Goal: Task Accomplishment & Management: Complete application form

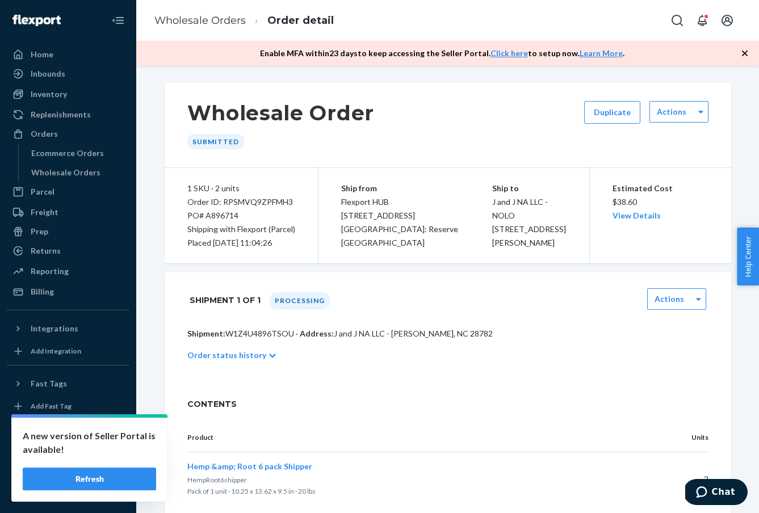
scroll to position [289, 0]
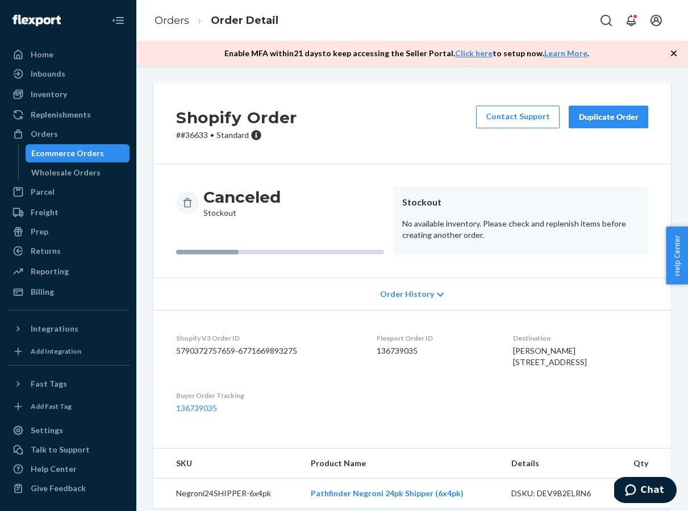
click at [70, 149] on div "Ecommerce Orders" at bounding box center [67, 153] width 73 height 11
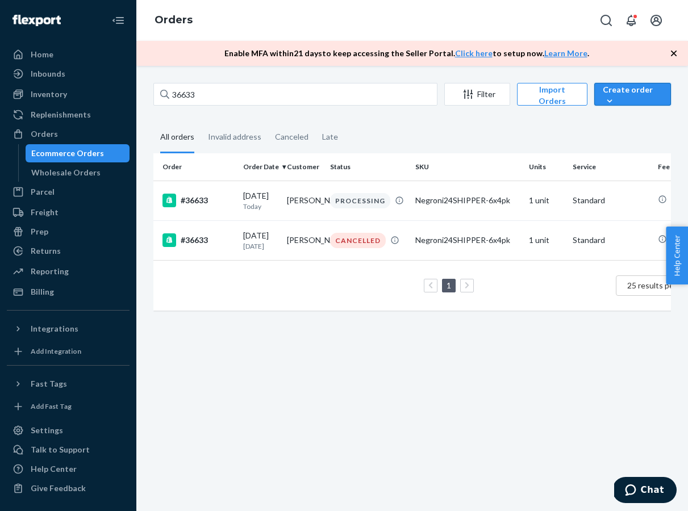
click at [625, 98] on div "Create order" at bounding box center [632, 95] width 60 height 23
click at [623, 112] on span "Ecommerce order" at bounding box center [620, 108] width 62 height 8
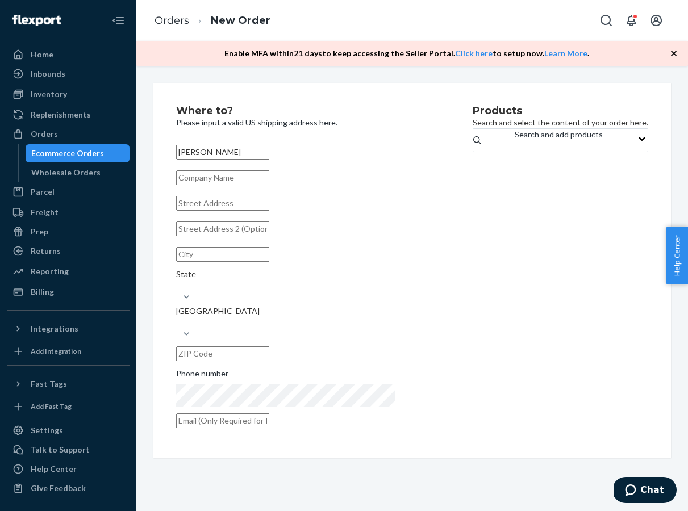
type input "Danny Simpson"
type input "Juneberry Corner Store"
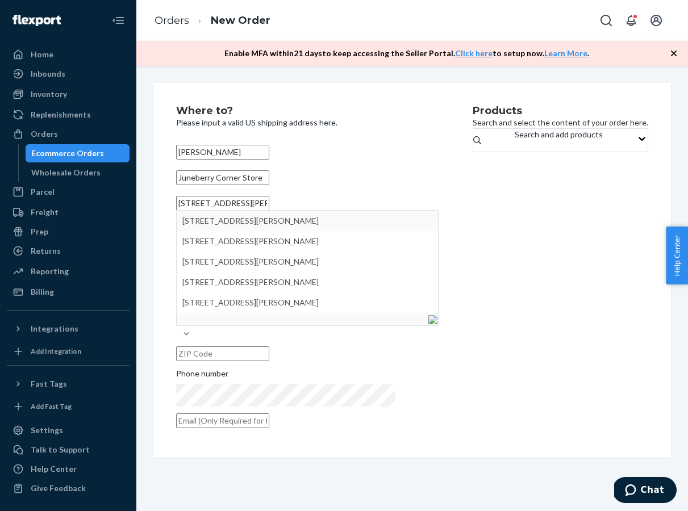
type input "250 rittenhouse ave"
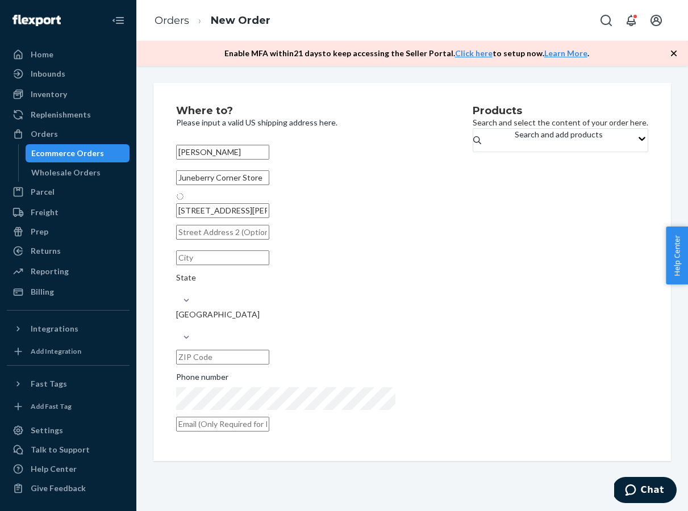
type input "Bayfield"
type input "54814"
type input "250 Rittenhouse Ave"
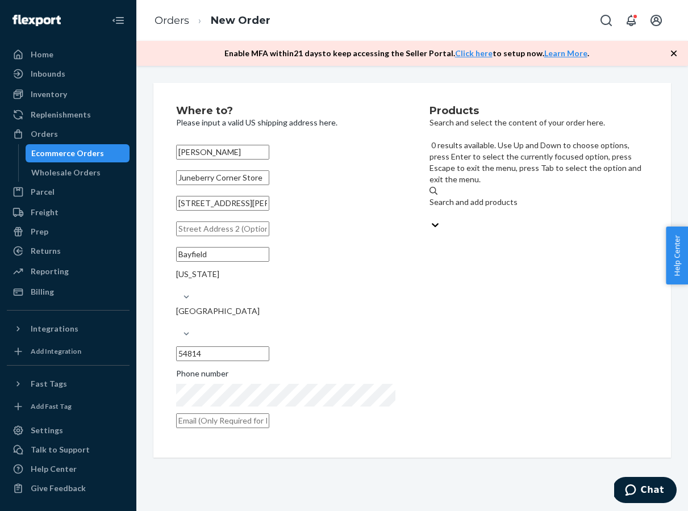
click at [548, 196] on div "Search and add products" at bounding box center [538, 207] width 219 height 23
click at [430, 208] on input "0 results available. Use Up and Down to choose options, press Enter to select t…" at bounding box center [429, 213] width 1 height 11
type input "n"
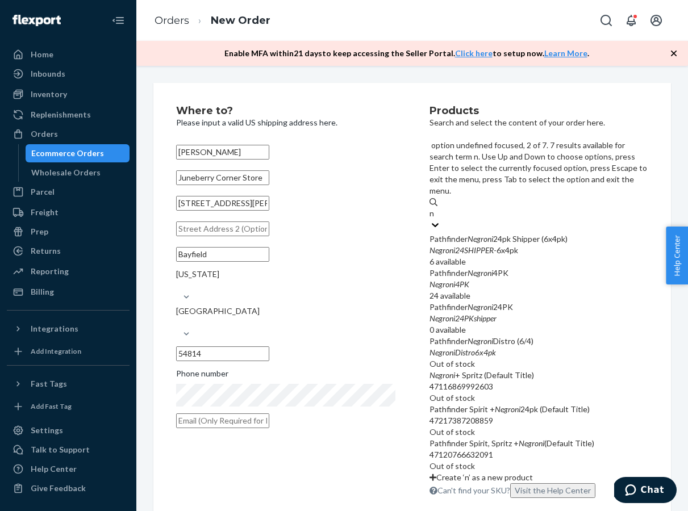
click at [521, 267] on div "Pathfinder Negroni 4PK" at bounding box center [538, 272] width 219 height 11
click at [435, 208] on input "n" at bounding box center [432, 213] width 6 height 11
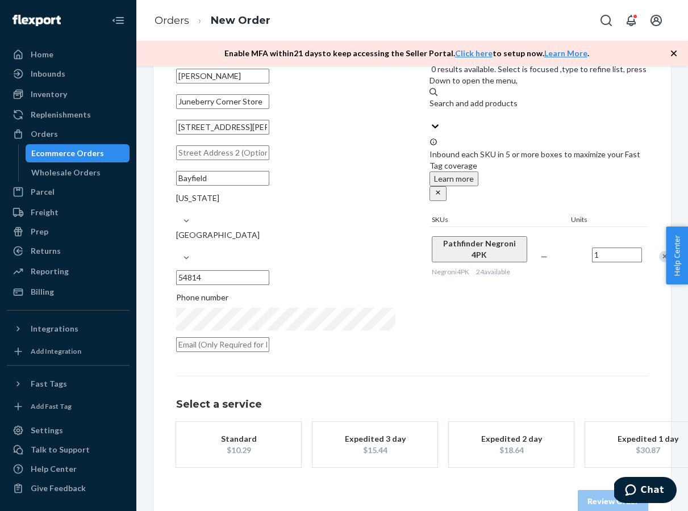
scroll to position [76, 0]
click at [265, 445] on div "Promised by Oct 3, 2025" at bounding box center [238, 450] width 91 height 11
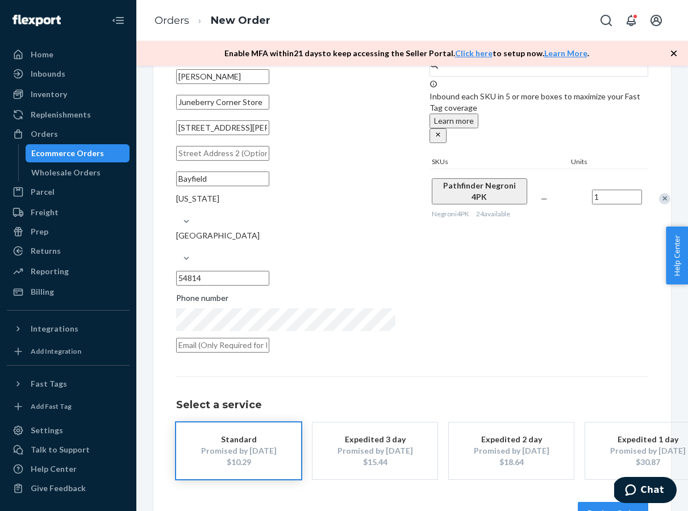
click at [597, 502] on button "Review Order" at bounding box center [612, 513] width 70 height 23
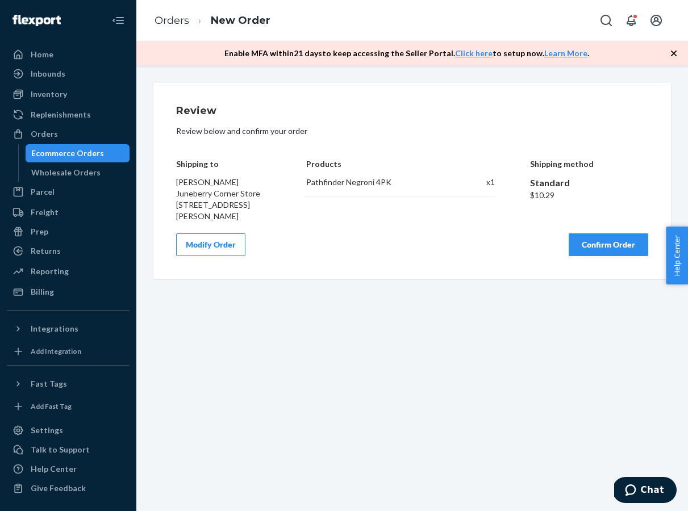
scroll to position [0, 0]
click at [592, 241] on button "Confirm Order" at bounding box center [607, 244] width 79 height 23
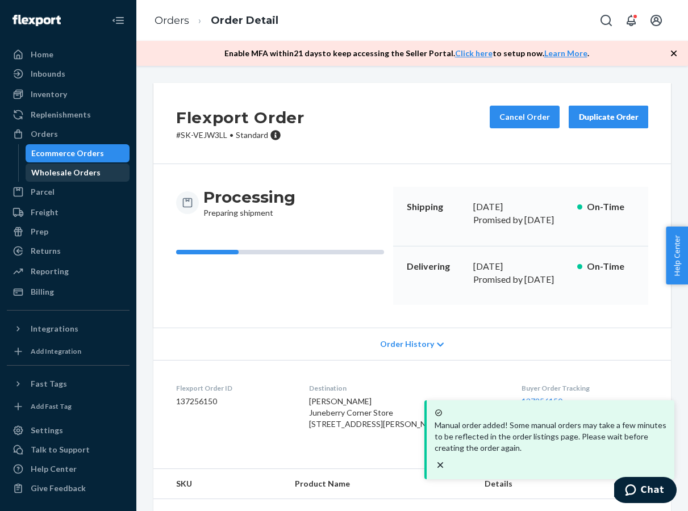
click at [119, 174] on div "Wholesale Orders" at bounding box center [78, 173] width 102 height 16
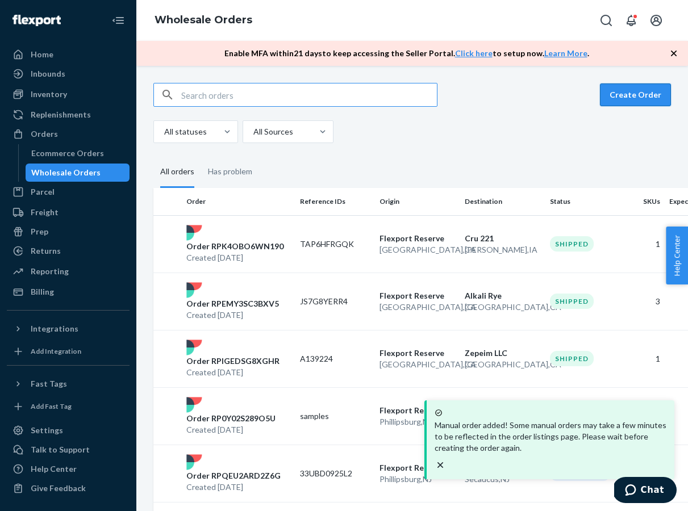
click at [659, 93] on button "Create Order" at bounding box center [635, 94] width 71 height 23
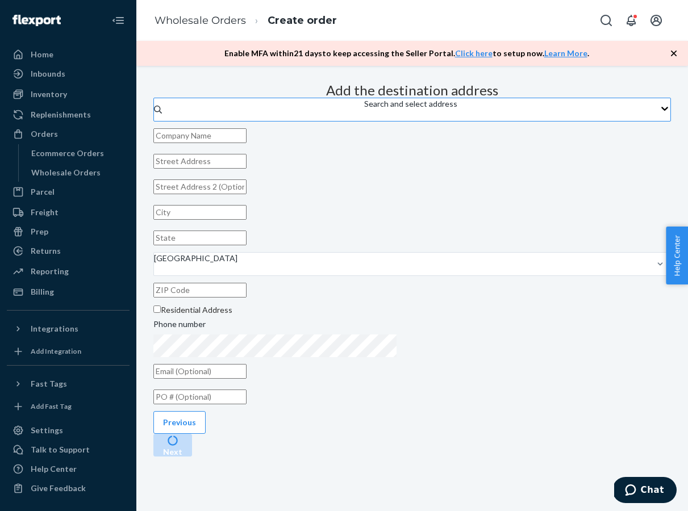
click at [423, 121] on div "Search and select address" at bounding box center [410, 109] width 93 height 23
click at [365, 121] on input "Search and select address" at bounding box center [364, 115] width 1 height 11
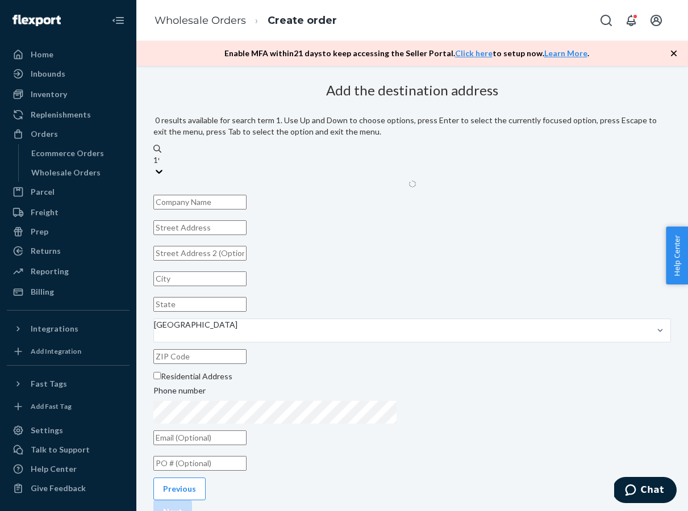
type input "190"
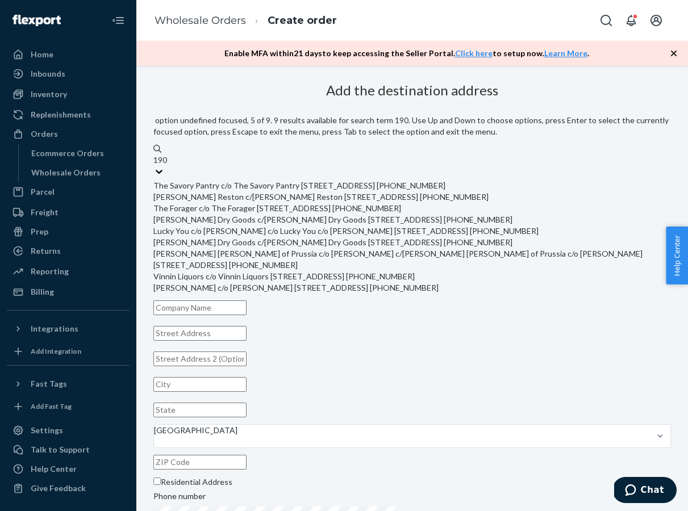
click at [446, 237] on div "Lucky You c/o Bridget Conry c/o Lucky You c/o Bridget Conry 190 College St Burl…" at bounding box center [411, 230] width 517 height 11
click at [168, 166] on input "190" at bounding box center [160, 159] width 15 height 11
type input "Lucky You c/o Bridget Conry"
type input "190 College St"
type input "Burlington"
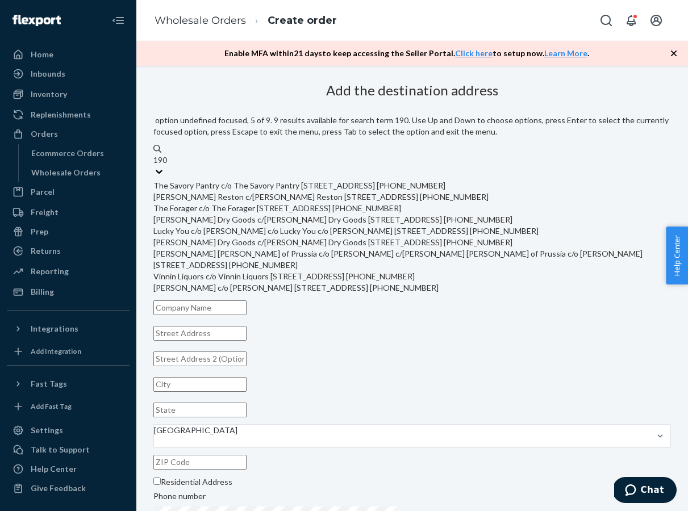
type input "VT"
type input "05401"
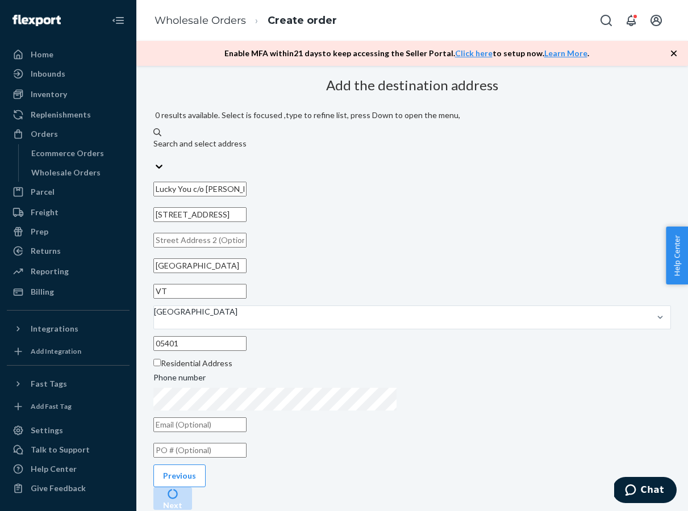
scroll to position [60, 0]
click at [246, 444] on input "text" at bounding box center [199, 451] width 93 height 15
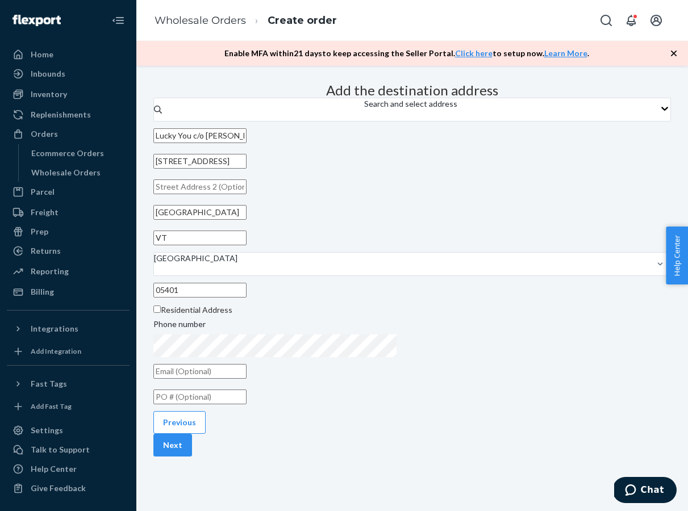
paste input "A634695"
type input "A634695"
click at [192, 456] on button "Next" at bounding box center [172, 445] width 39 height 23
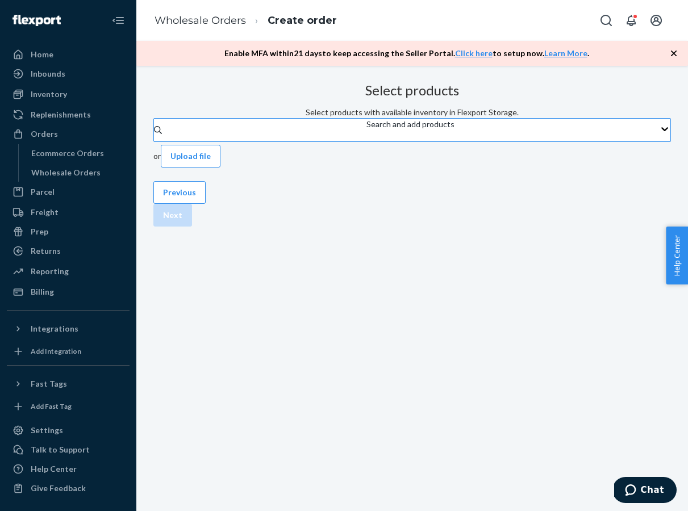
click at [376, 141] on div "Search and add products" at bounding box center [410, 130] width 88 height 23
click at [367, 141] on input "Search and add products" at bounding box center [366, 135] width 1 height 11
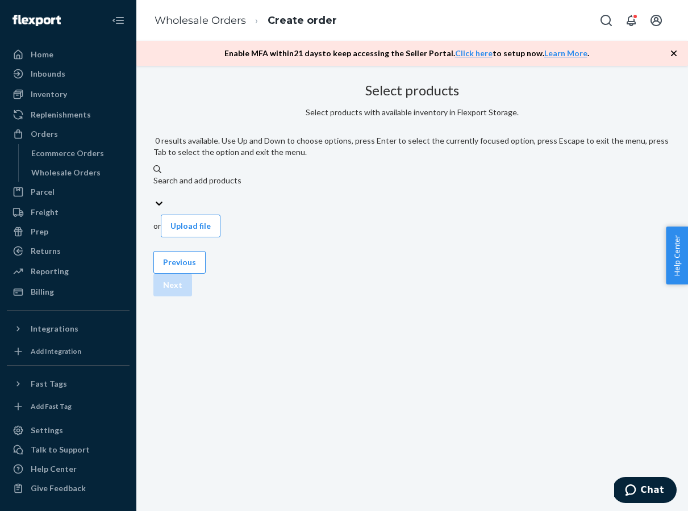
type input "h"
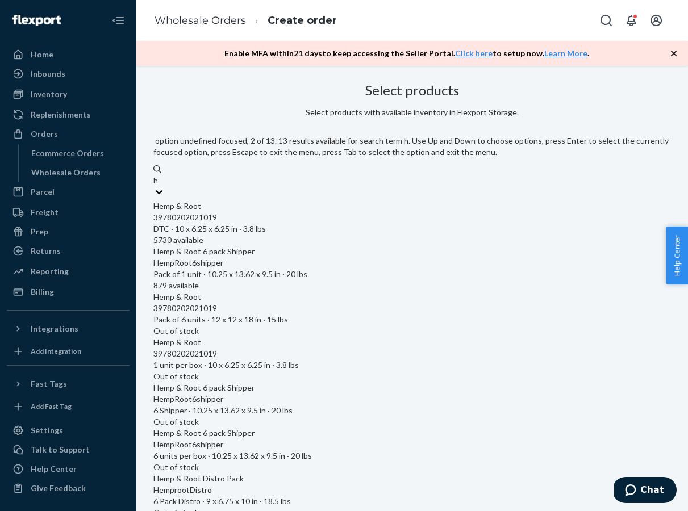
click at [330, 257] on div "HempRoot6shipper Pack of 1 unit · 10.25 x 13.62 x 9.5 in · 20 lbs" at bounding box center [411, 268] width 517 height 23
click at [159, 186] on input "h" at bounding box center [156, 180] width 6 height 11
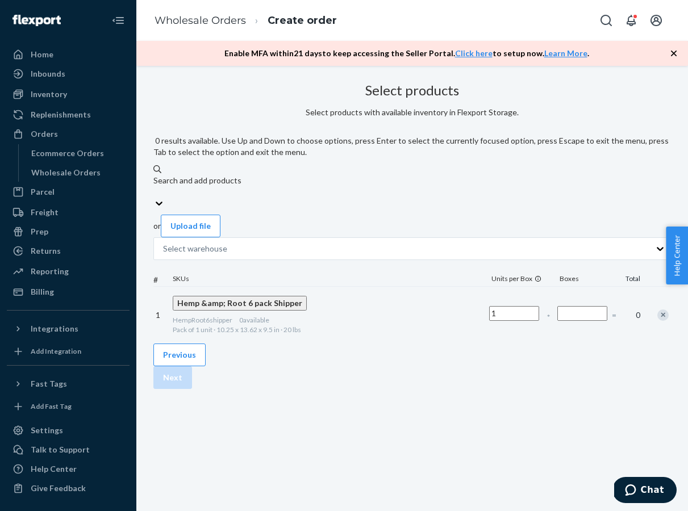
click at [358, 175] on div "Search and add products" at bounding box center [411, 186] width 517 height 23
click at [154, 186] on input "0 results available. Use Up and Down to choose options, press Enter to select t…" at bounding box center [153, 191] width 1 height 11
type input "n"
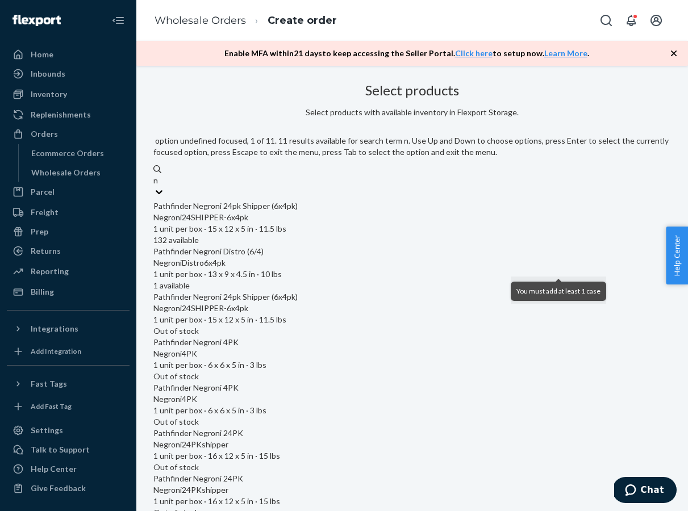
click at [358, 200] on div "Pathfinder Negroni 24pk Shipper (6x4pk)" at bounding box center [411, 205] width 517 height 11
click at [159, 186] on input "n" at bounding box center [156, 180] width 6 height 11
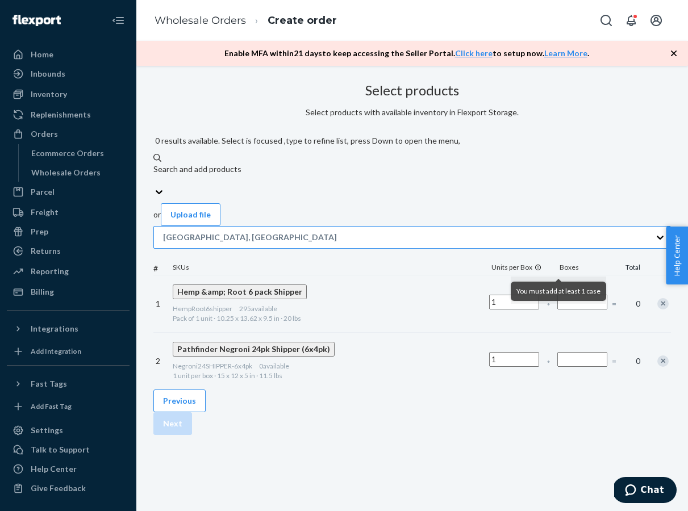
click at [342, 227] on div "San Bernardino, CA" at bounding box center [402, 237] width 496 height 20
click at [338, 232] on input "San Bernardino, CA" at bounding box center [337, 237] width 1 height 11
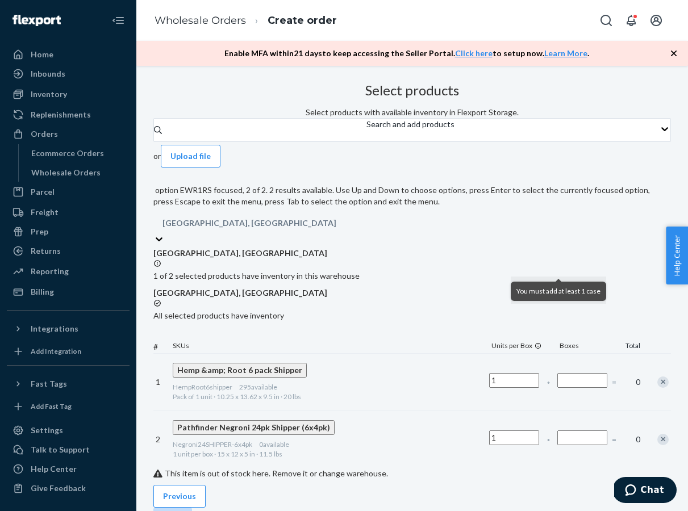
click at [349, 310] on p "All selected products have inventory" at bounding box center [411, 315] width 517 height 11
click at [337, 229] on input "option EWR1RS focused, 2 of 2. 2 results available. Use Up and Down to choose o…" at bounding box center [336, 222] width 1 height 11
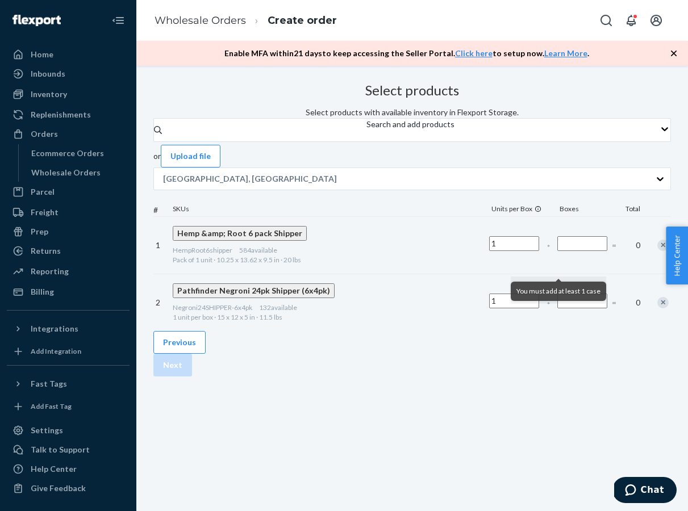
click at [583, 251] on input "Number of boxes" at bounding box center [582, 243] width 50 height 15
type input "1"
click at [571, 308] on input "Number of boxes" at bounding box center [582, 301] width 50 height 15
type input "1"
click at [573, 376] on div "Previous Next" at bounding box center [411, 353] width 517 height 45
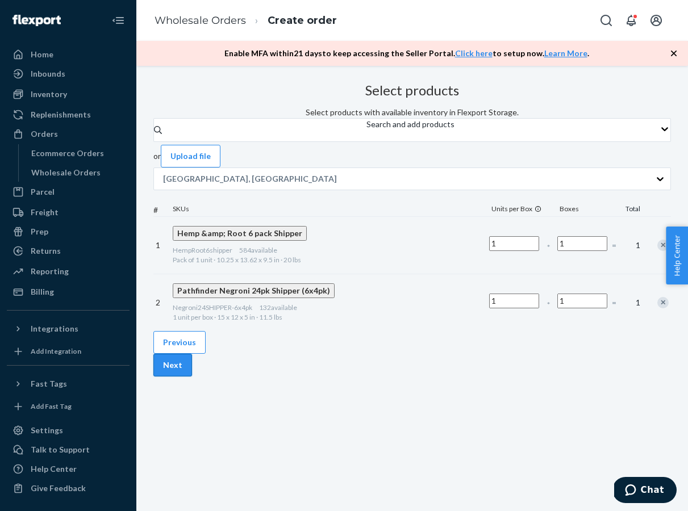
click at [192, 376] on button "Next" at bounding box center [172, 365] width 39 height 23
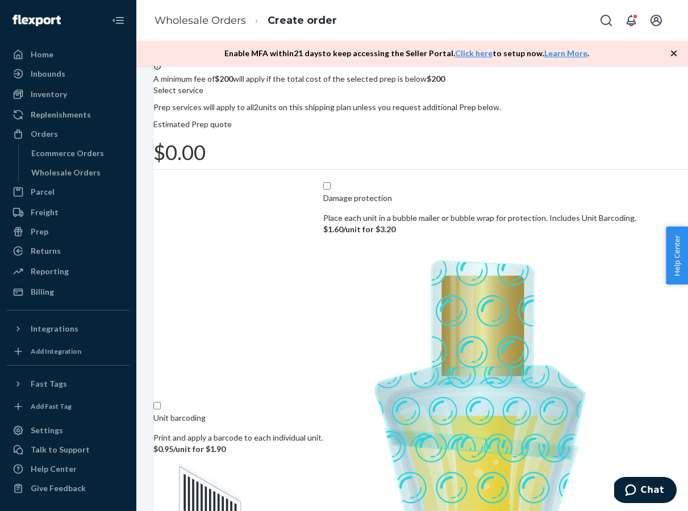
scroll to position [73, 0]
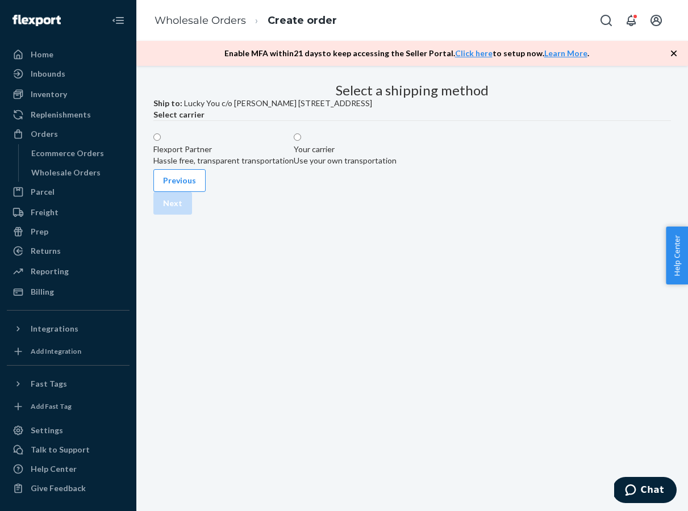
click at [267, 166] on label "Flexport Partner Hassle free, transparent transportation" at bounding box center [223, 149] width 140 height 34
click at [161, 141] on input "Flexport Partner Hassle free, transparent transportation" at bounding box center [156, 136] width 7 height 7
radio input "true"
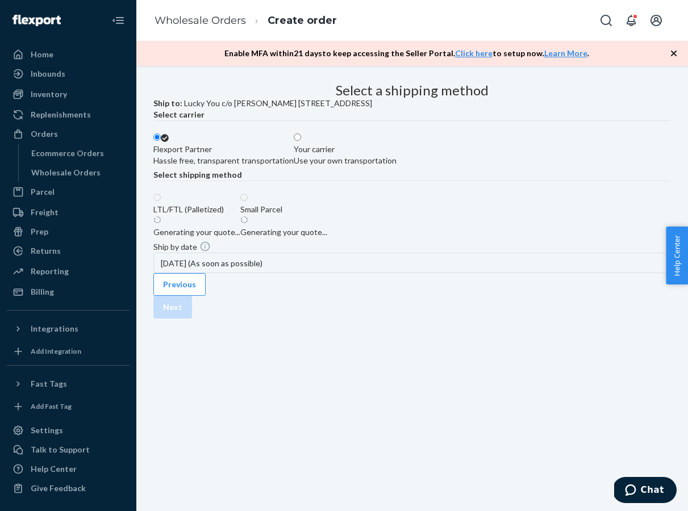
scroll to position [9, 33]
click at [332, 238] on label "Small Parcel $17 for estimated 2 boxes" at bounding box center [285, 221] width 91 height 34
click at [248, 212] on input "Small Parcel $17 for estimated 2 boxes" at bounding box center [243, 208] width 7 height 7
radio input "true"
click at [192, 319] on button "Next" at bounding box center [172, 307] width 39 height 23
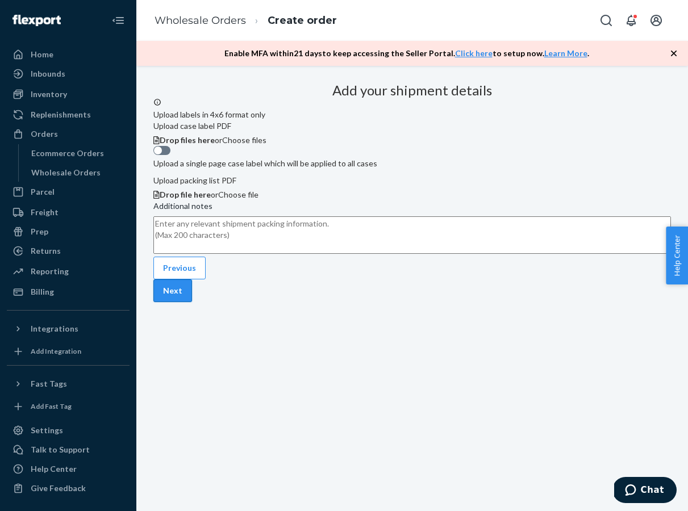
scroll to position [30, 33]
click at [192, 302] on button "Next" at bounding box center [172, 290] width 39 height 23
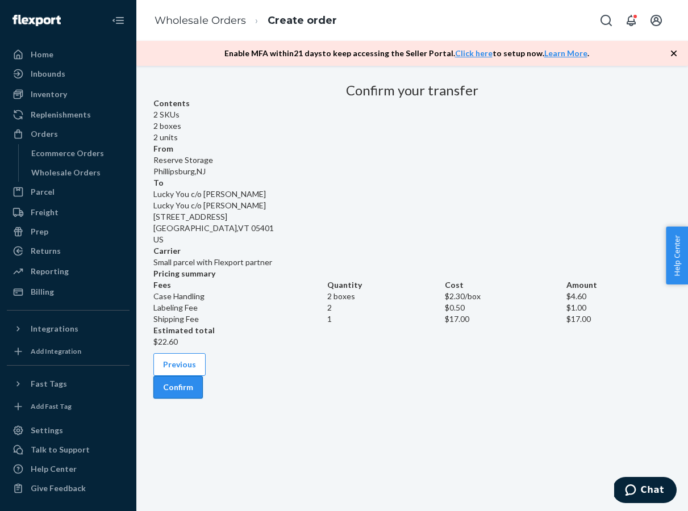
click at [203, 399] on button "Confirm" at bounding box center [177, 387] width 49 height 23
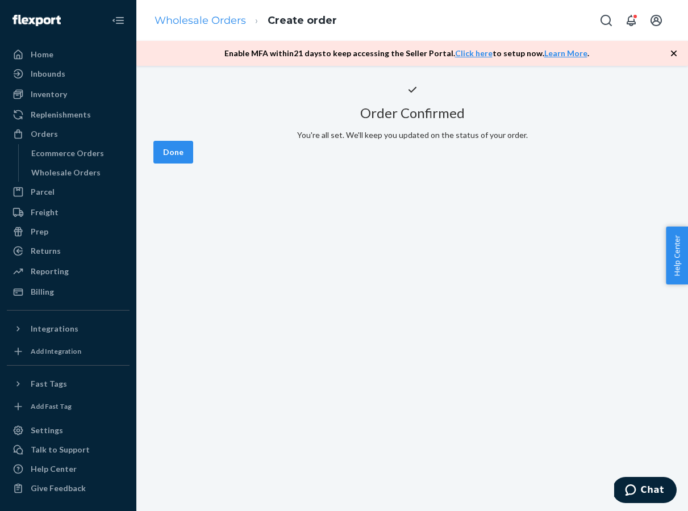
click at [213, 15] on link "Wholesale Orders" at bounding box center [199, 20] width 91 height 12
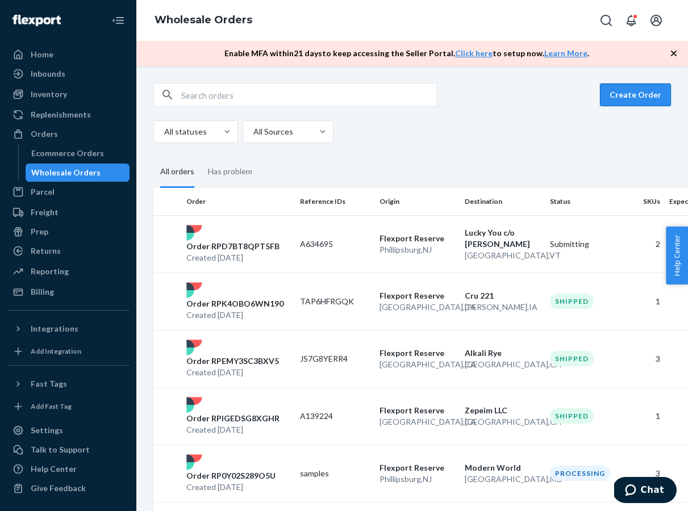
click at [650, 96] on button "Create Order" at bounding box center [635, 94] width 71 height 23
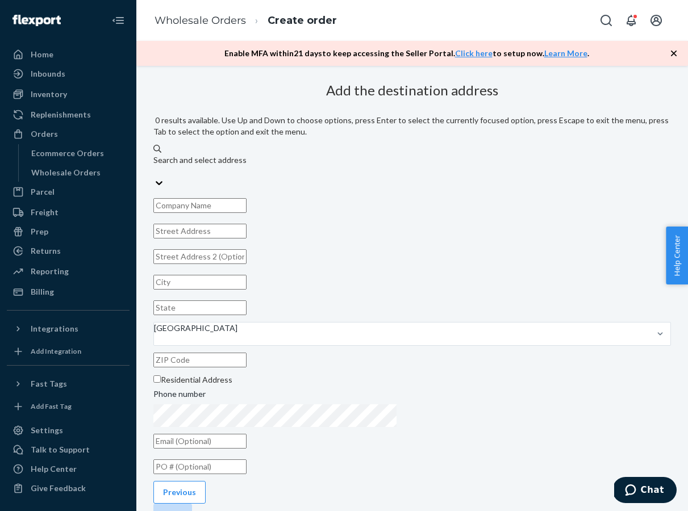
click at [442, 154] on div "Search and select address" at bounding box center [411, 165] width 517 height 23
click at [154, 166] on input "0 results available. Use Up and Down to choose options, press Enter to select t…" at bounding box center [153, 171] width 1 height 11
type input "111"
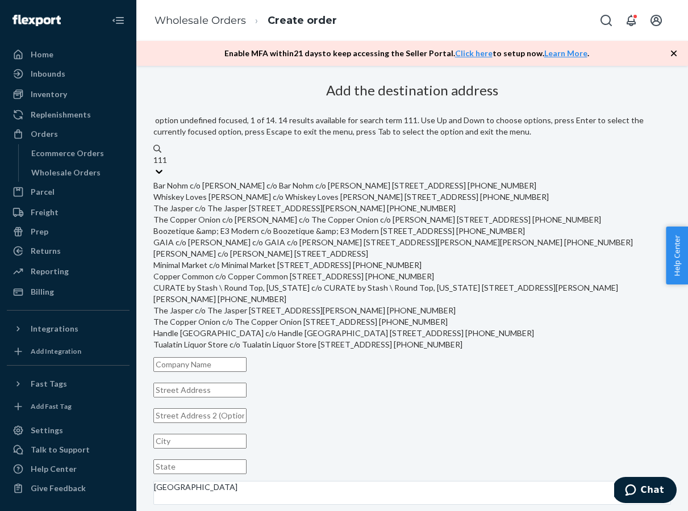
scroll to position [5, 0]
click at [413, 225] on div "The Copper Onion c/o Melody Wilder c/o The Copper Onion c/o Melody Wilder 111 E…" at bounding box center [411, 219] width 517 height 11
click at [168, 166] on input "111" at bounding box center [160, 159] width 15 height 11
type input "The Copper Onion c/o Melody Wilder"
type input "111 E Broadway"
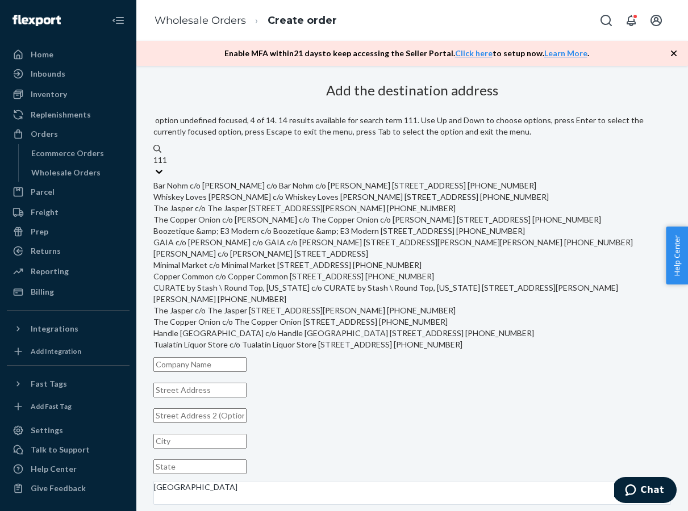
type input "ste 170"
type input "Salt Lake City"
type input "UT"
type input "84111"
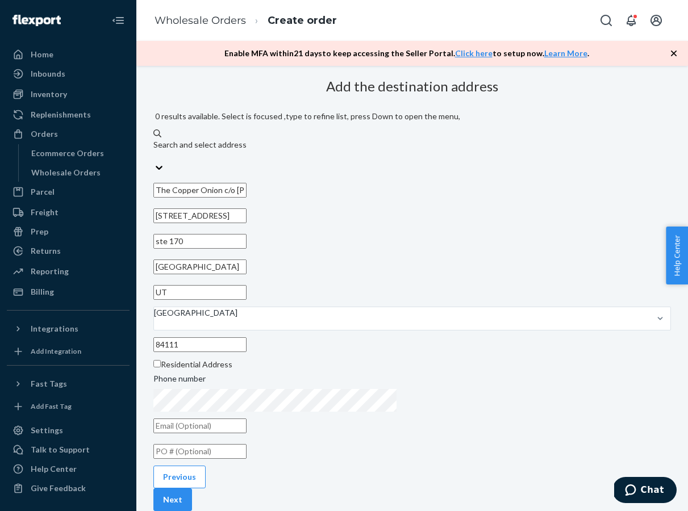
scroll to position [60, 0]
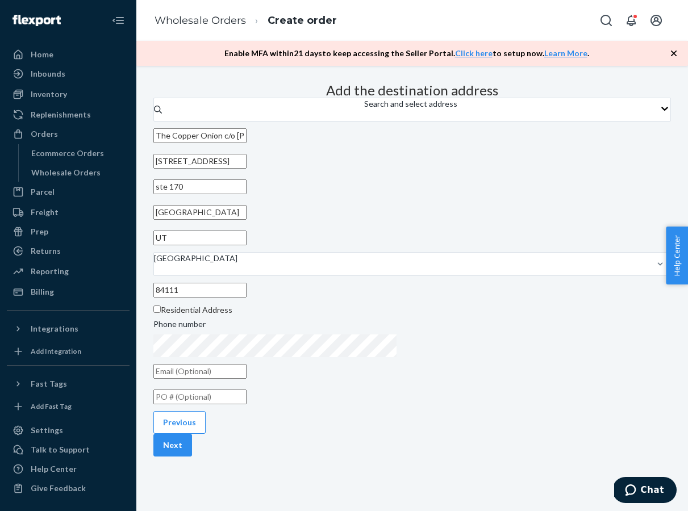
click at [246, 396] on input "text" at bounding box center [199, 396] width 93 height 15
paste input "A197563"
type input "A197563"
click at [192, 455] on button "Next" at bounding box center [172, 445] width 39 height 23
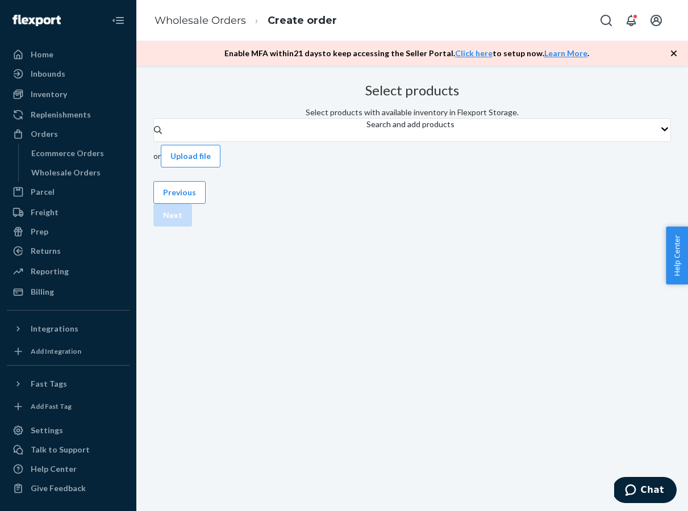
scroll to position [0, 0]
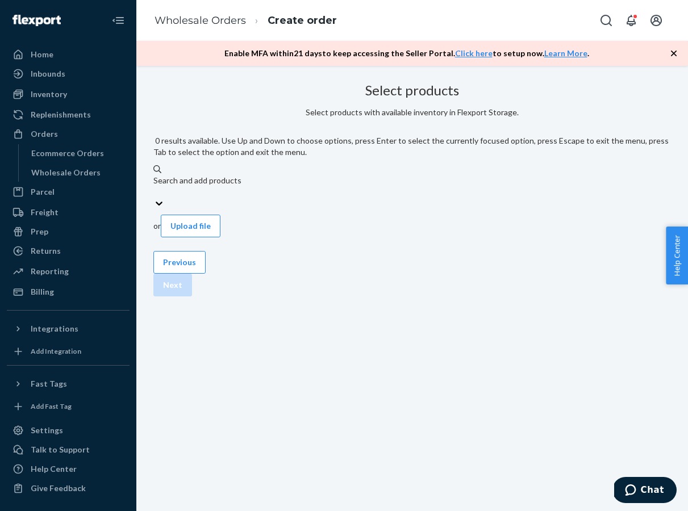
click at [433, 175] on div "Search and add products" at bounding box center [411, 186] width 517 height 23
click at [154, 186] on input "0 results available. Use Up and Down to choose options, press Enter to select t…" at bounding box center [153, 191] width 1 height 11
type input "h"
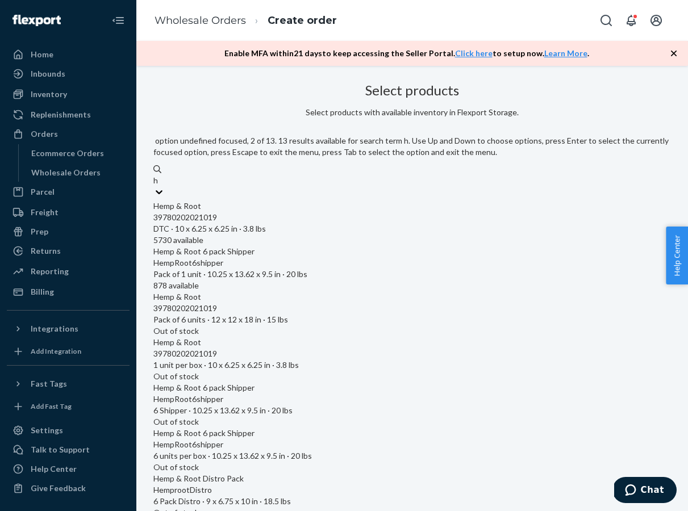
click at [394, 257] on div "HempRoot6shipper" at bounding box center [411, 262] width 517 height 11
click at [159, 186] on input "h" at bounding box center [156, 180] width 6 height 11
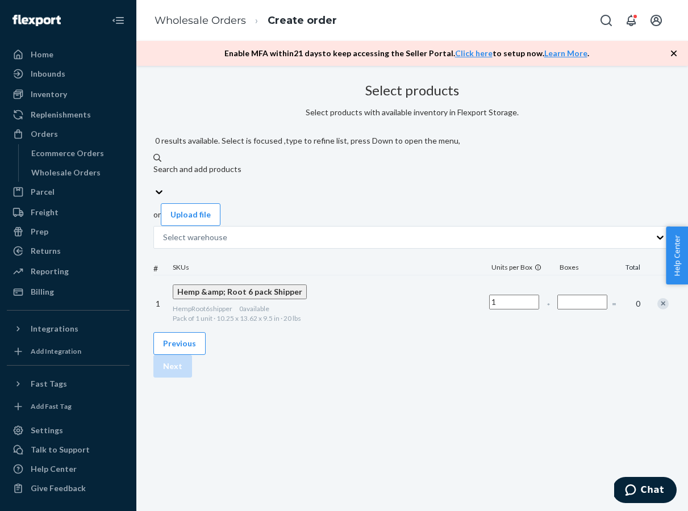
click at [572, 295] on input "Number of boxes" at bounding box center [582, 302] width 50 height 15
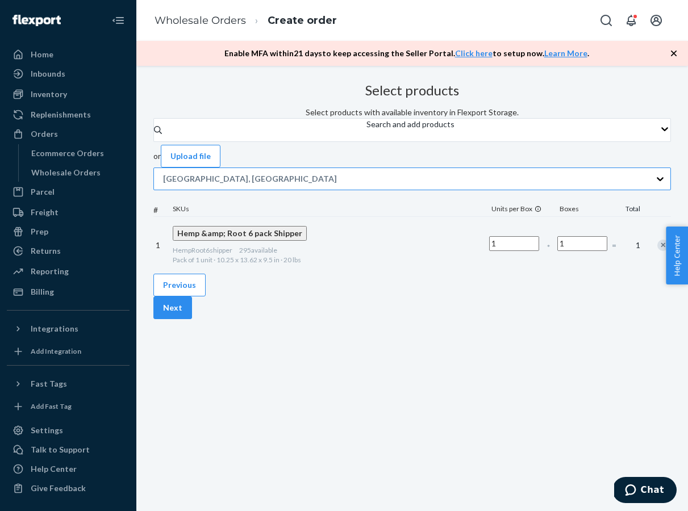
type input "1"
click at [344, 189] on div "San Bernardino, CA" at bounding box center [402, 179] width 496 height 20
click at [338, 185] on input "San Bernardino, CA" at bounding box center [337, 178] width 1 height 11
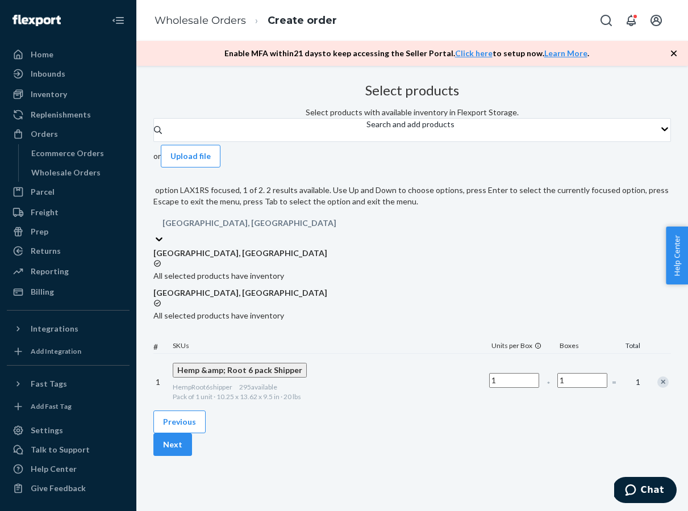
click at [594, 207] on div "Search and add products or Upload file option LAX1RS focused, 1 of 2. 2 results…" at bounding box center [411, 264] width 517 height 292
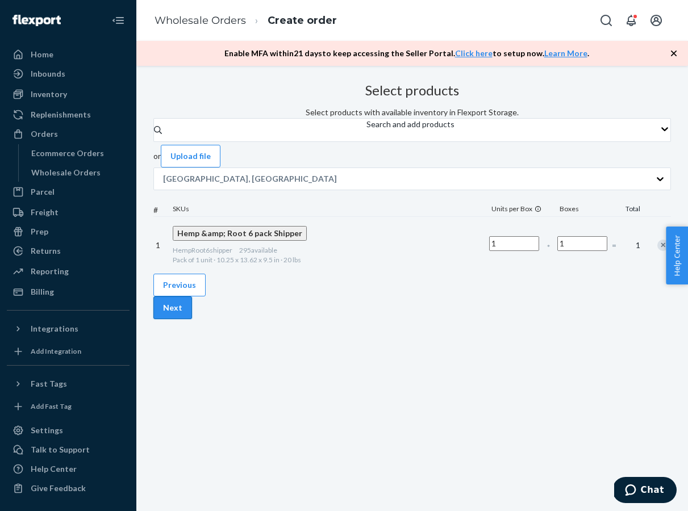
click at [192, 319] on button "Next" at bounding box center [172, 307] width 39 height 23
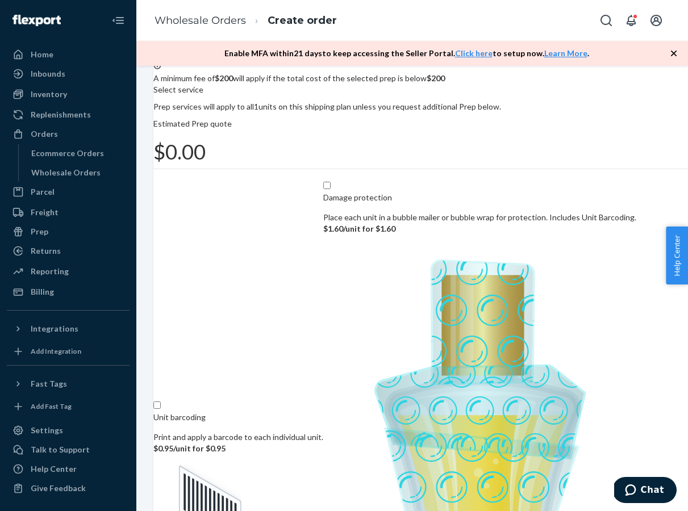
scroll to position [93, 0]
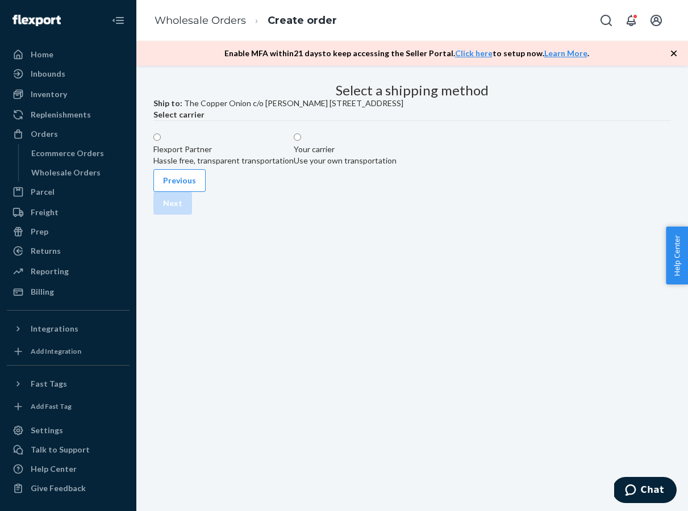
click at [294, 155] on div "Flexport Partner" at bounding box center [223, 149] width 140 height 11
click at [161, 141] on input "Flexport Partner Hassle free, transparent transportation" at bounding box center [156, 136] width 7 height 7
radio input "true"
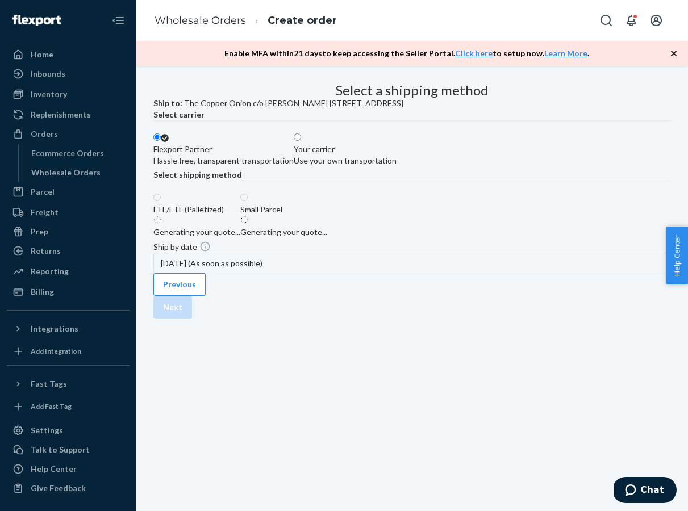
scroll to position [9, 0]
click at [319, 238] on label "Small Parcel $9 for estimated 1 box" at bounding box center [279, 221] width 78 height 34
click at [248, 212] on input "Small Parcel $9 for estimated 1 box" at bounding box center [243, 208] width 7 height 7
radio input "true"
click at [192, 319] on button "Next" at bounding box center [172, 307] width 39 height 23
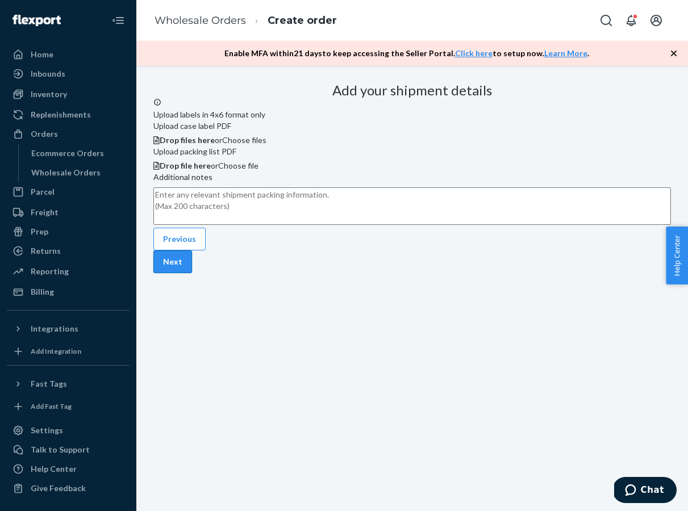
click at [192, 273] on button "Next" at bounding box center [172, 261] width 39 height 23
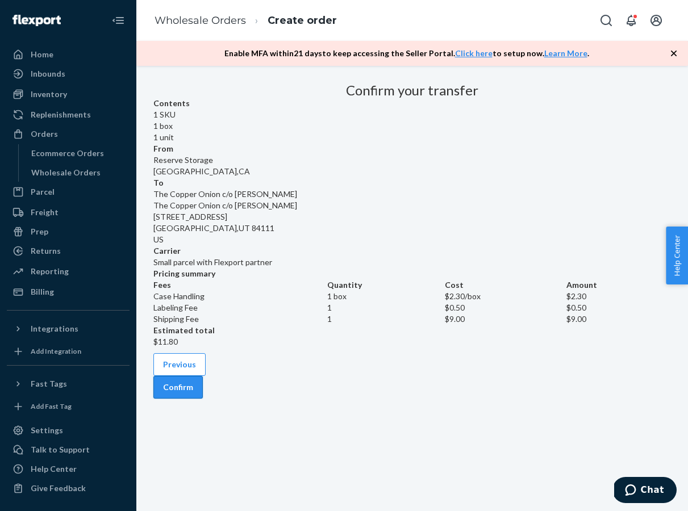
click at [203, 399] on button "Confirm" at bounding box center [177, 387] width 49 height 23
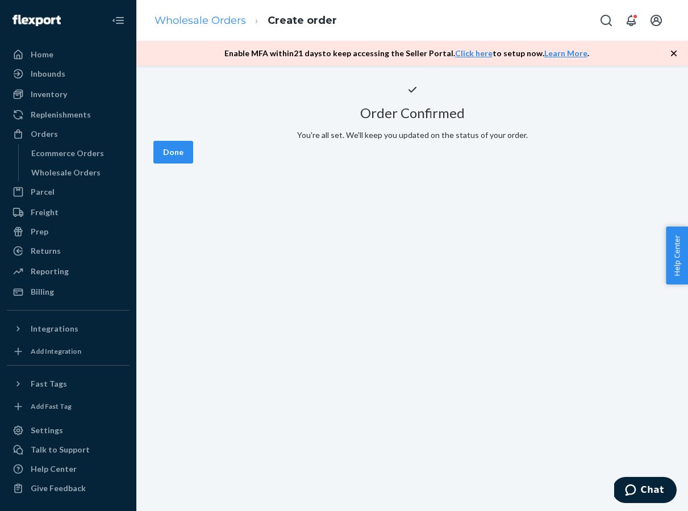
click at [182, 24] on link "Wholesale Orders" at bounding box center [199, 20] width 91 height 12
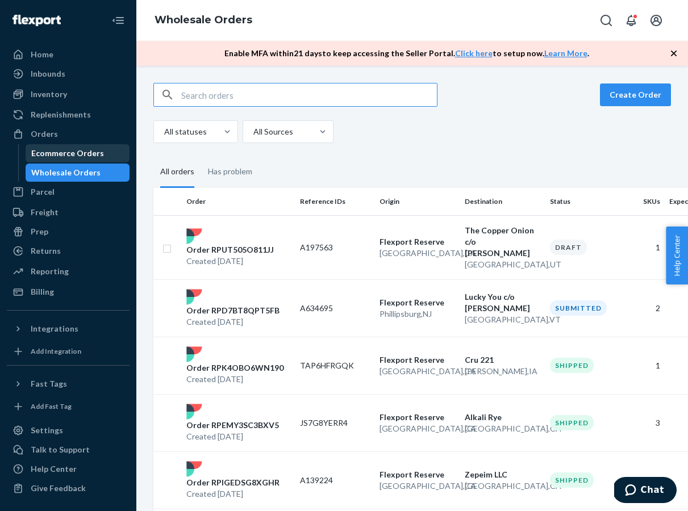
click at [92, 148] on div "Ecommerce Orders" at bounding box center [67, 153] width 73 height 11
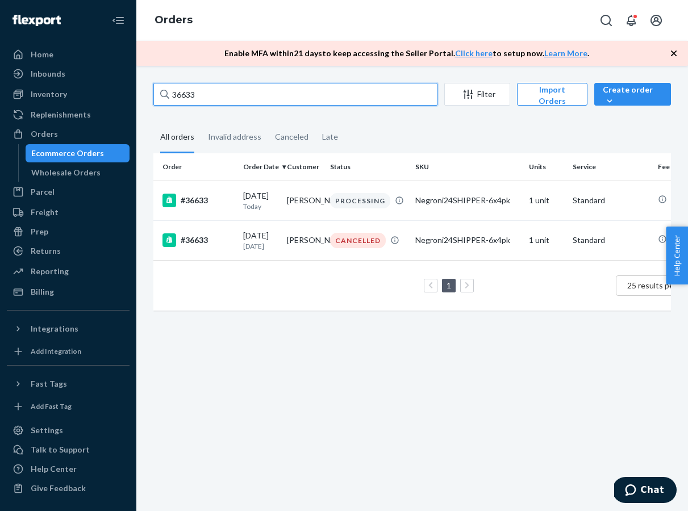
click at [329, 101] on input "36633" at bounding box center [295, 94] width 284 height 23
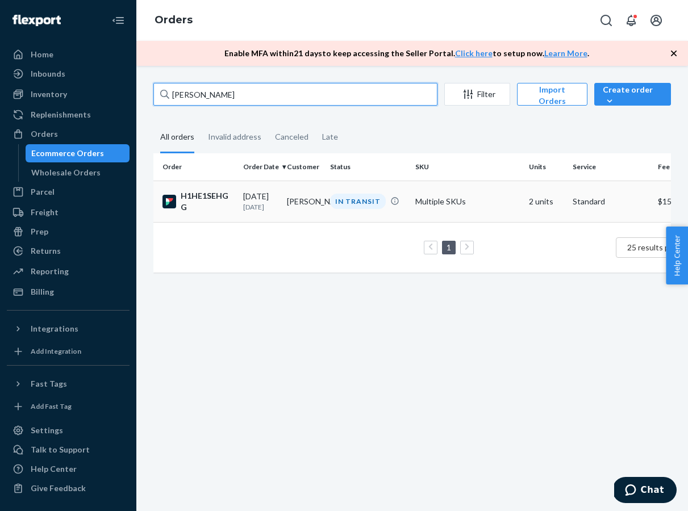
type input "Jacob hick"
click at [202, 204] on div "H1HE1SEHGG" at bounding box center [198, 201] width 72 height 23
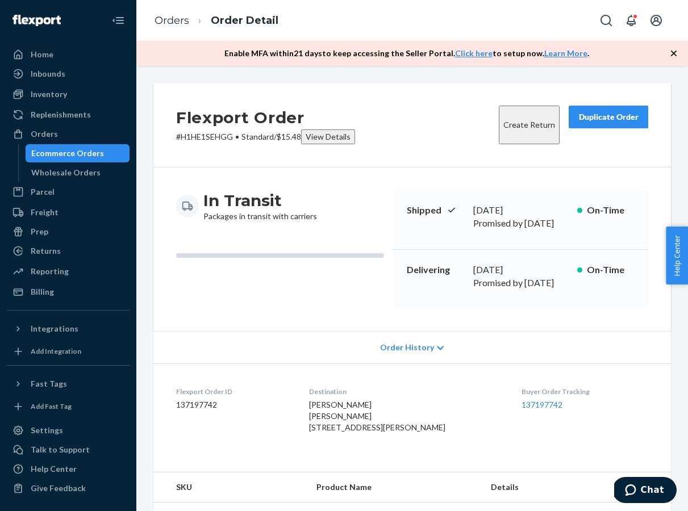
scroll to position [230, 0]
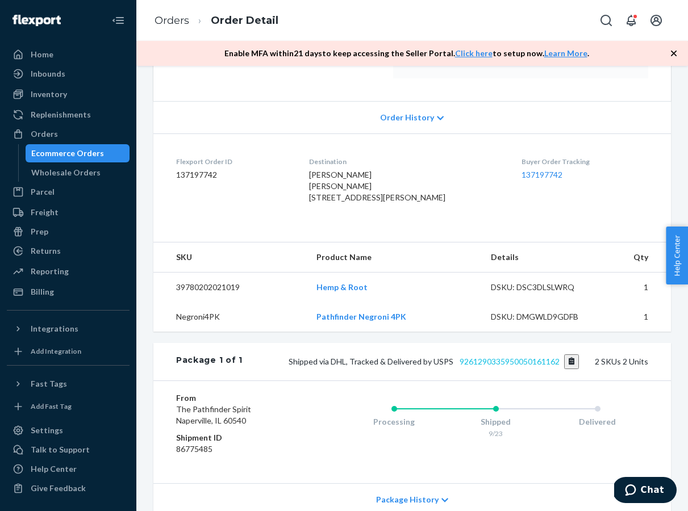
click at [527, 366] on link "9261290335950050161162" at bounding box center [509, 362] width 100 height 10
click at [569, 369] on button "Copy tracking number" at bounding box center [571, 361] width 15 height 15
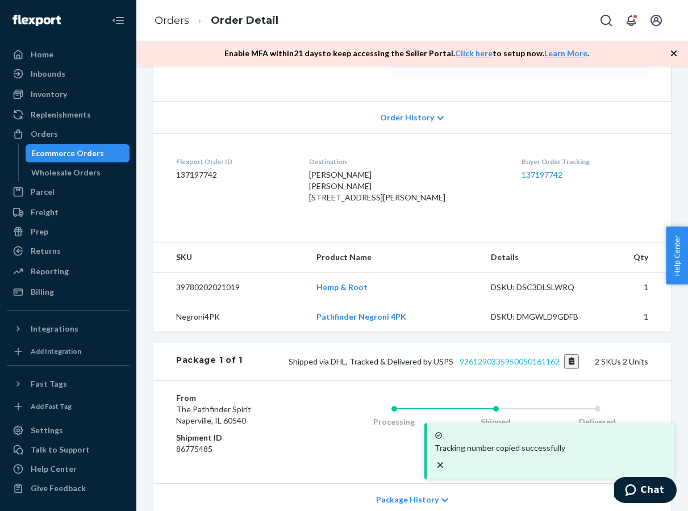
click at [548, 366] on link "9261290335950050161162" at bounding box center [509, 362] width 100 height 10
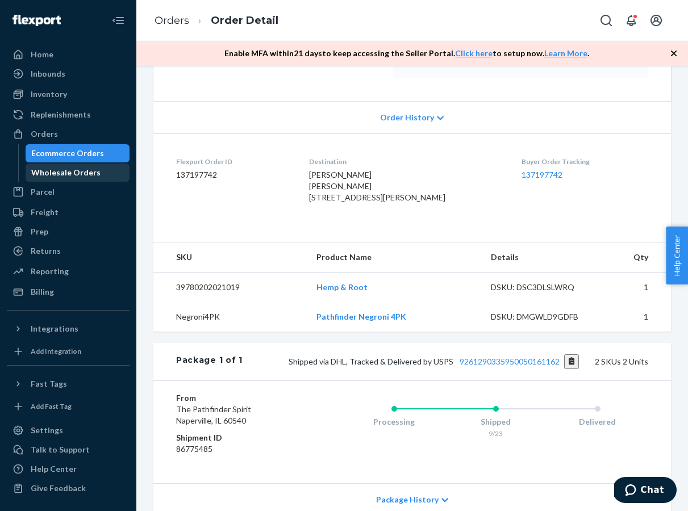
click at [87, 166] on div "Wholesale Orders" at bounding box center [78, 173] width 102 height 16
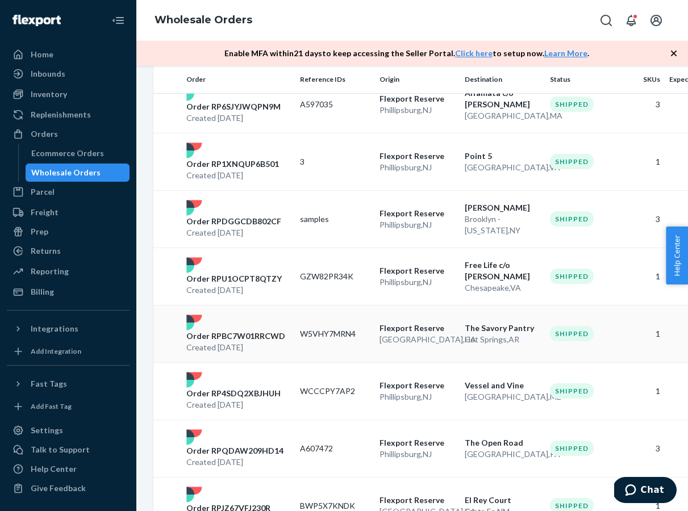
scroll to position [650, 0]
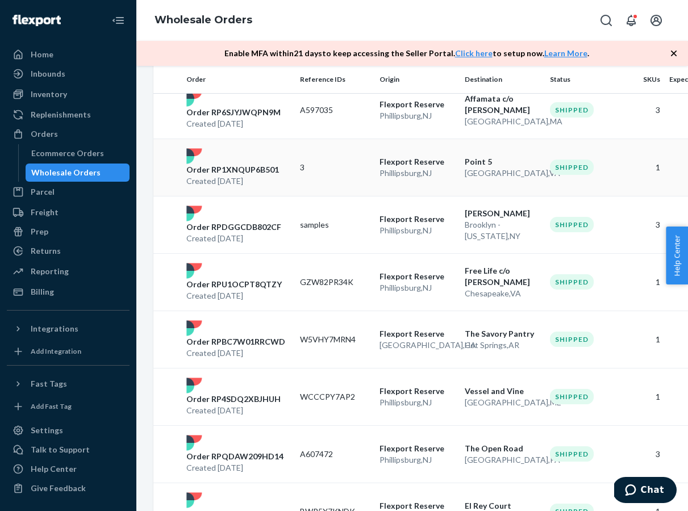
type input "point 5"
click at [263, 177] on p "Created Sep 19, 2025" at bounding box center [232, 180] width 93 height 11
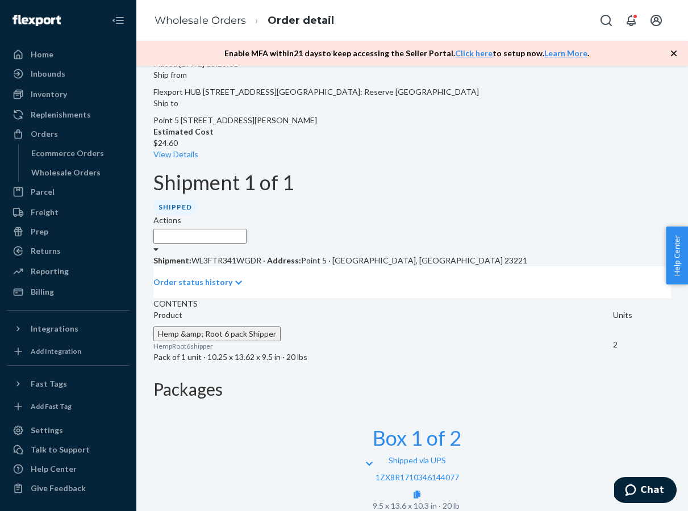
scroll to position [177, 0]
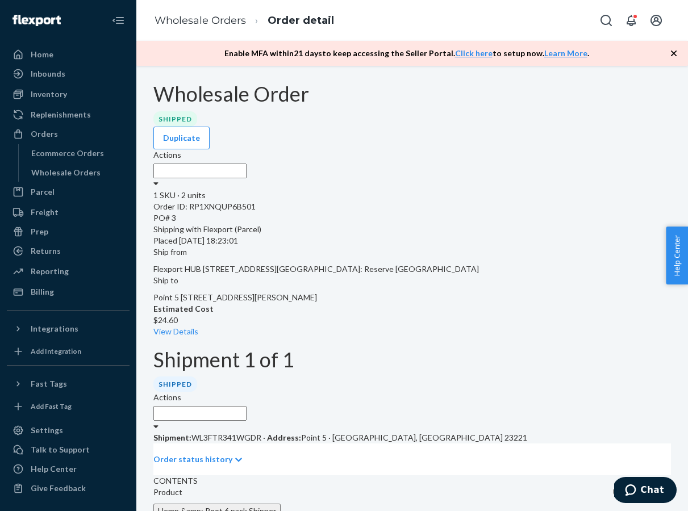
scroll to position [0, 0]
click at [207, 17] on link "Wholesale Orders" at bounding box center [199, 20] width 91 height 12
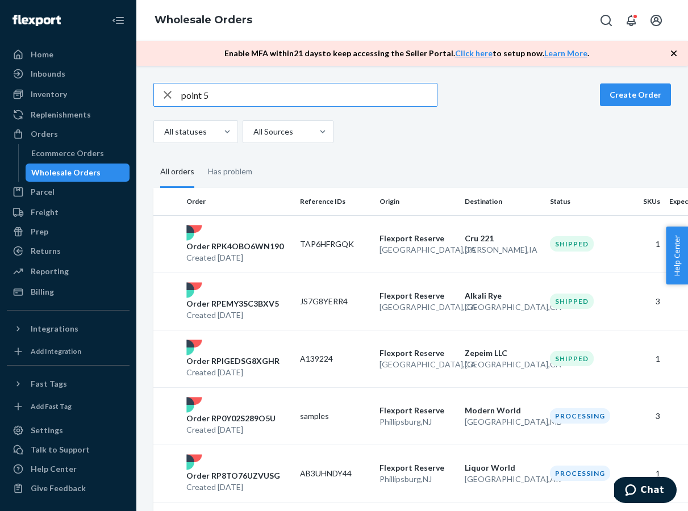
click at [216, 96] on input "point 5" at bounding box center [308, 94] width 255 height 23
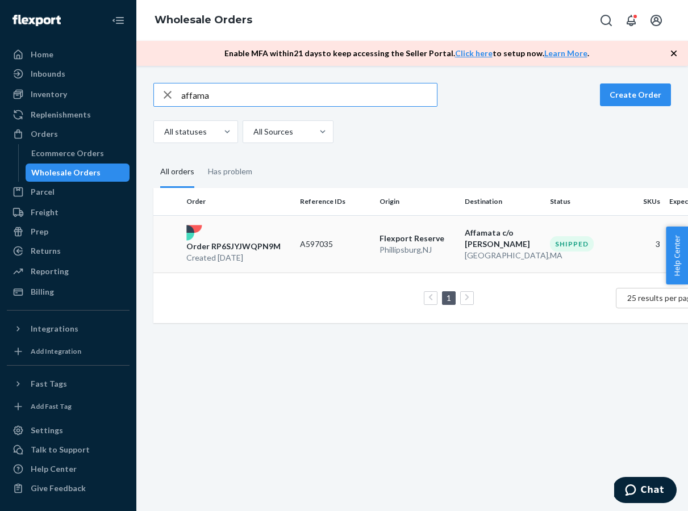
type input "affama"
click at [228, 241] on p "Order RP6SJYJWQPN9M" at bounding box center [233, 246] width 94 height 11
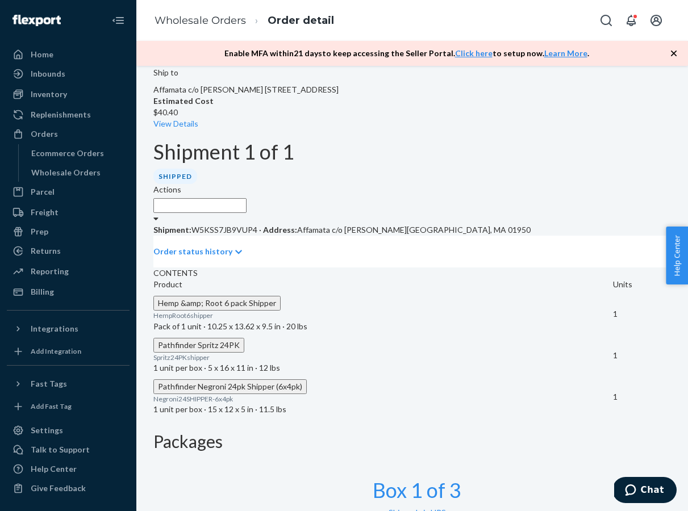
scroll to position [299, 0]
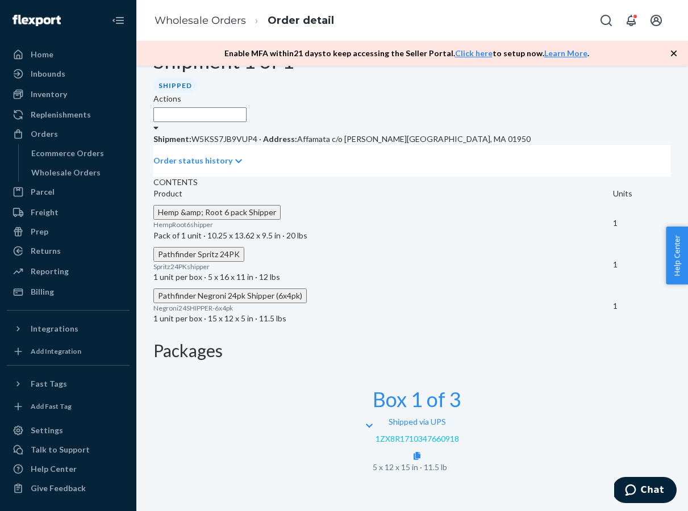
click at [459, 434] on link "1ZX8R1710347660918" at bounding box center [416, 439] width 83 height 10
click at [220, 24] on link "Wholesale Orders" at bounding box center [199, 20] width 91 height 12
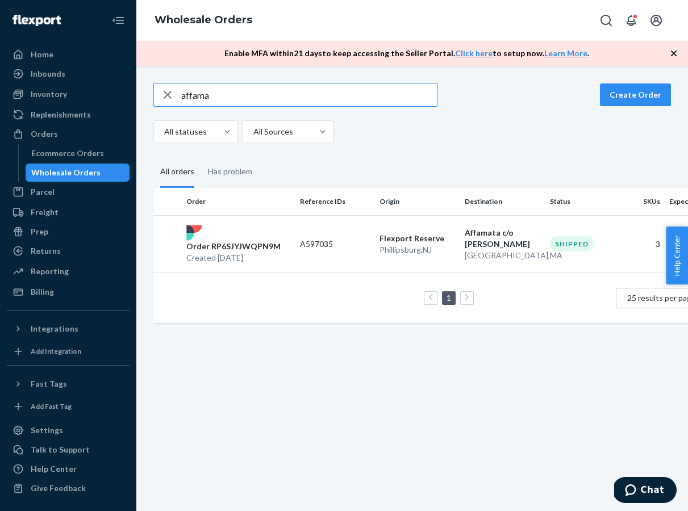
click at [219, 100] on input "affama" at bounding box center [308, 94] width 255 height 23
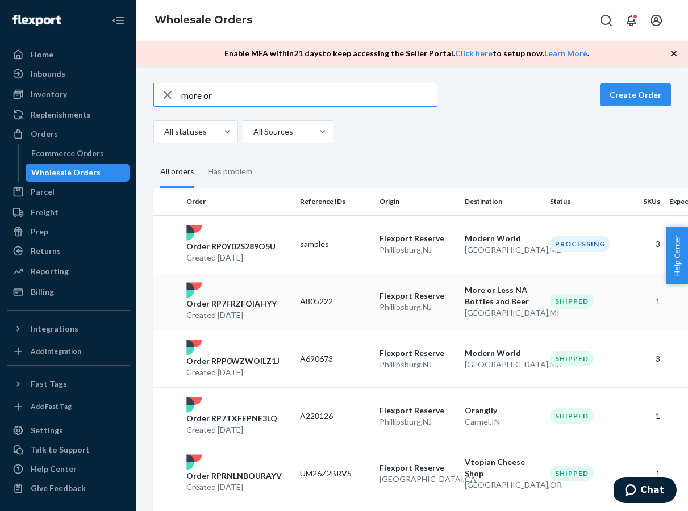
type input "more or"
click at [244, 308] on p "Order RP7FRZFOIAHYY" at bounding box center [231, 303] width 90 height 11
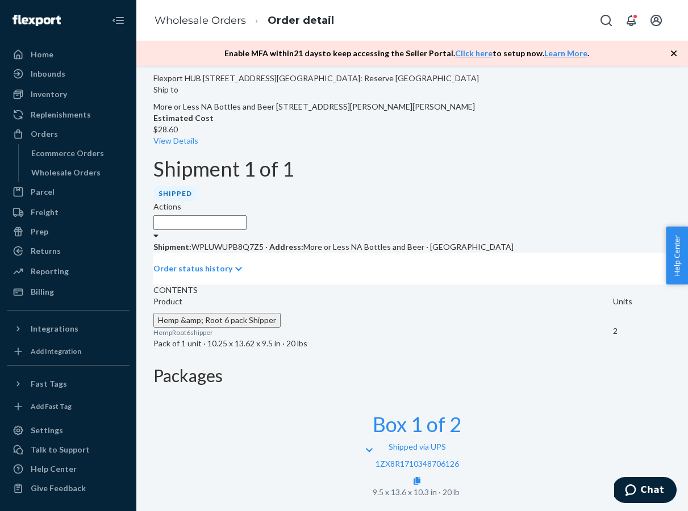
scroll to position [190, 0]
click at [461, 459] on p "1ZX8R1710348706126" at bounding box center [416, 464] width 89 height 11
click at [459, 459] on link "1ZX8R1710348706126" at bounding box center [416, 464] width 83 height 10
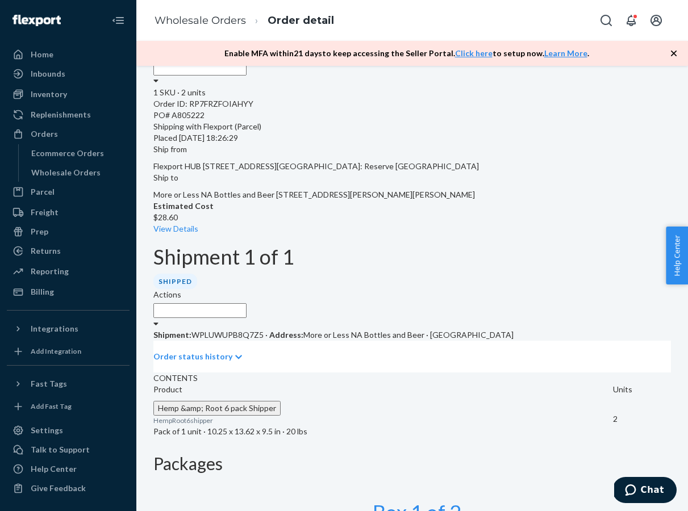
scroll to position [94, 0]
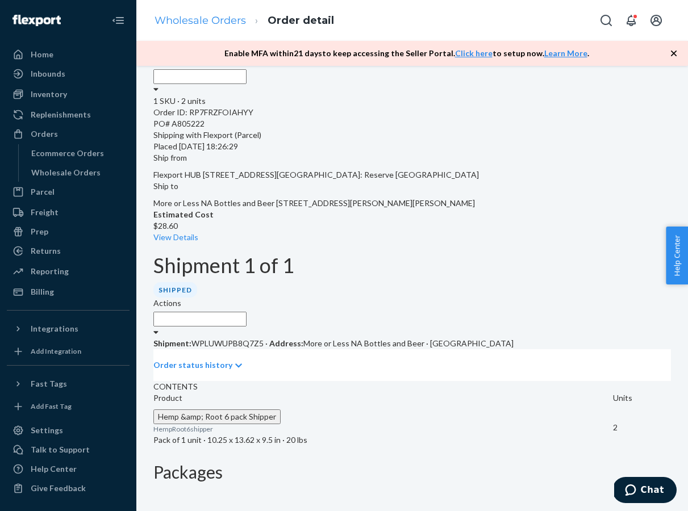
click at [208, 16] on link "Wholesale Orders" at bounding box center [199, 20] width 91 height 12
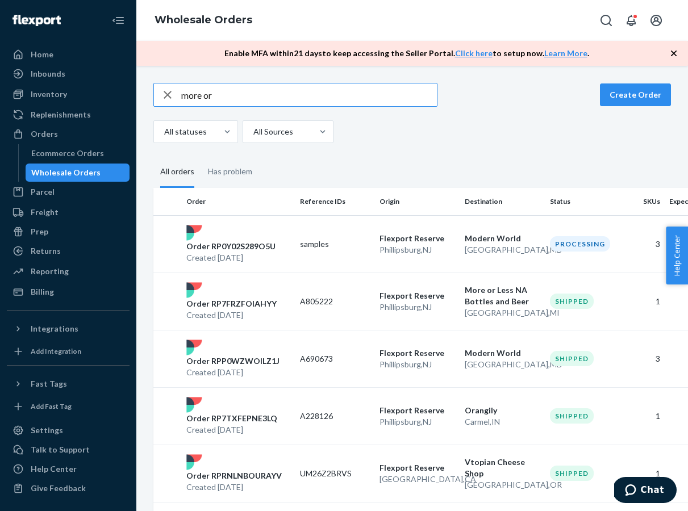
click at [238, 96] on input "more or" at bounding box center [308, 94] width 255 height 23
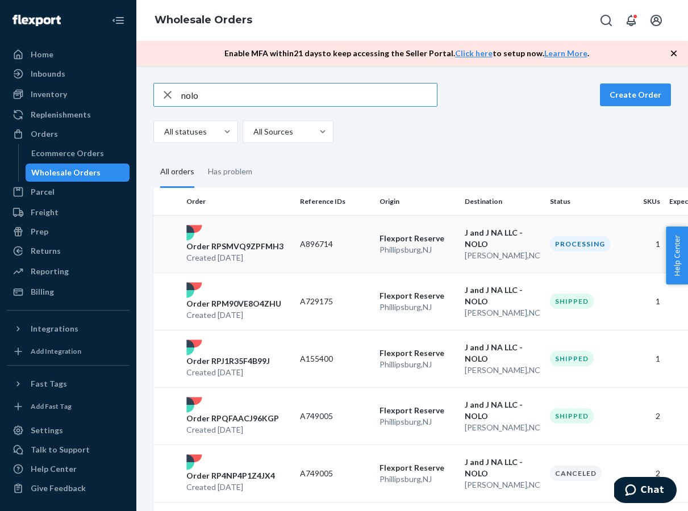
type input "nolo"
click at [231, 251] on p "Order RPSMVQ9ZPFMH3" at bounding box center [234, 246] width 97 height 11
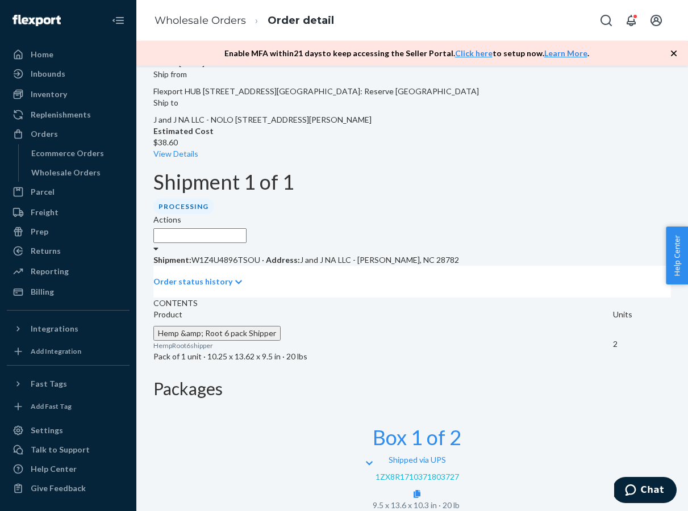
scroll to position [177, 0]
click at [459, 473] on link "1ZX8R1710371803727" at bounding box center [416, 478] width 83 height 10
click at [213, 6] on ol "Wholesale Orders Order detail" at bounding box center [244, 20] width 198 height 33
click at [213, 15] on link "Wholesale Orders" at bounding box center [199, 20] width 91 height 12
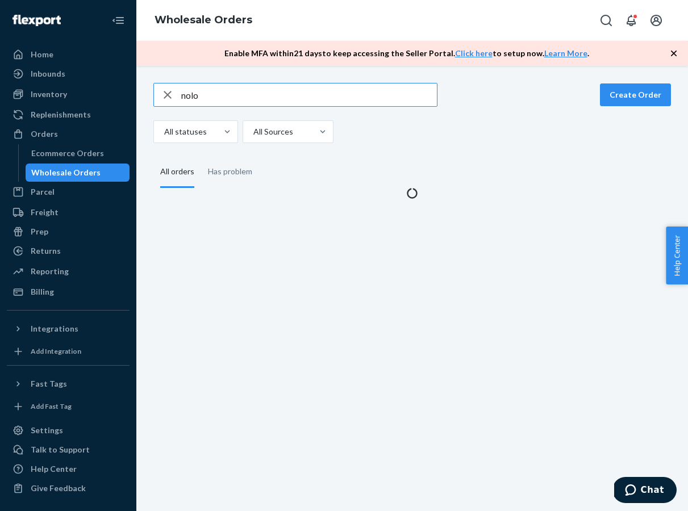
click at [246, 97] on input "nolo" at bounding box center [308, 94] width 255 height 23
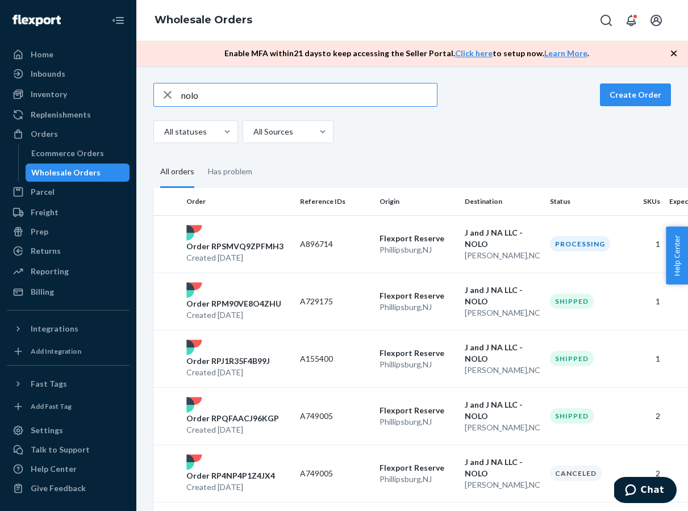
click at [246, 97] on input "nolo" at bounding box center [308, 94] width 255 height 23
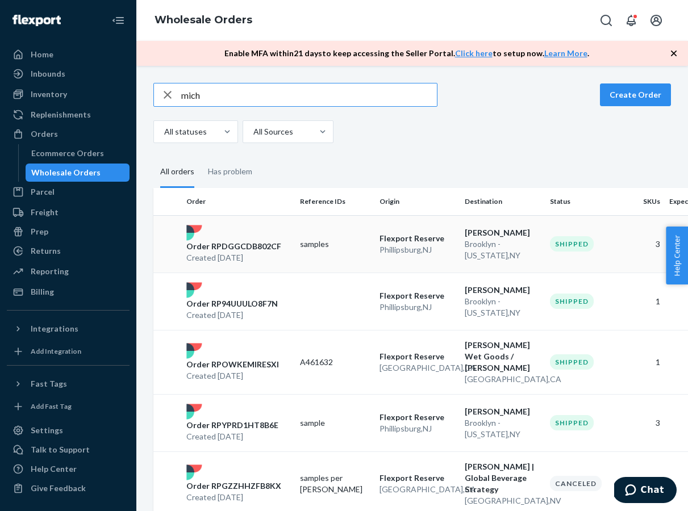
type input "mich"
click at [219, 243] on p "Order RPDGGCDB802CF" at bounding box center [233, 246] width 95 height 11
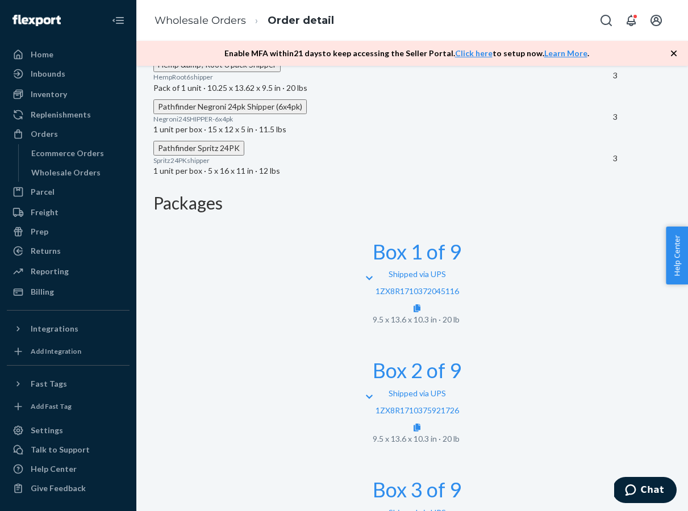
scroll to position [660, 0]
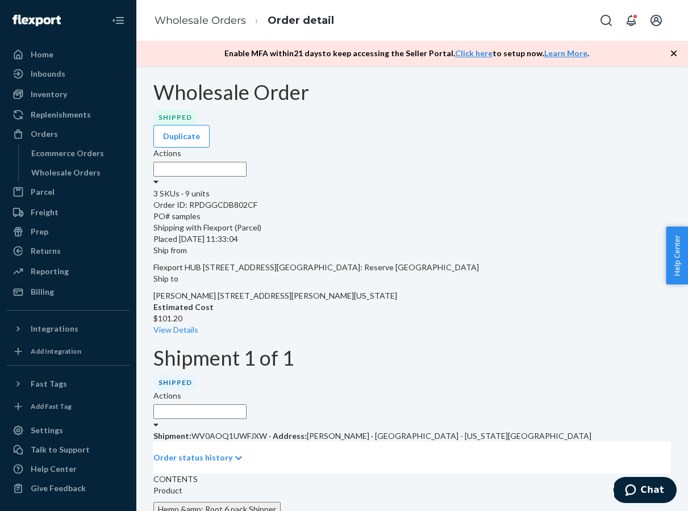
scroll to position [1, 0]
click at [200, 22] on link "Wholesale Orders" at bounding box center [199, 20] width 91 height 12
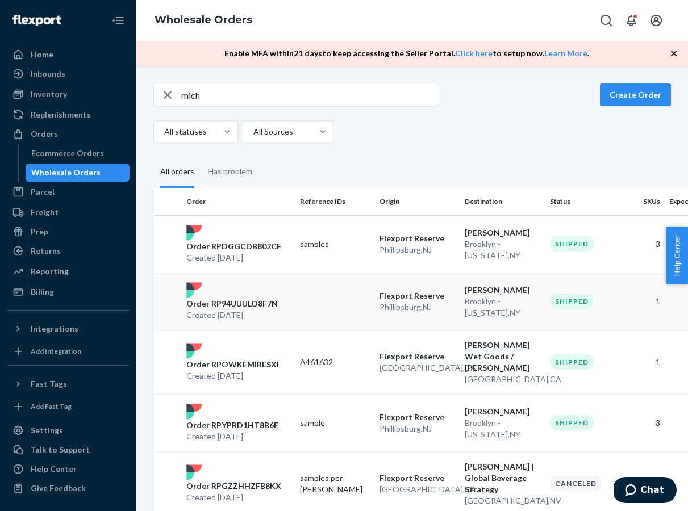
click at [245, 304] on p "Order RP94UUULO8F7N" at bounding box center [231, 303] width 91 height 11
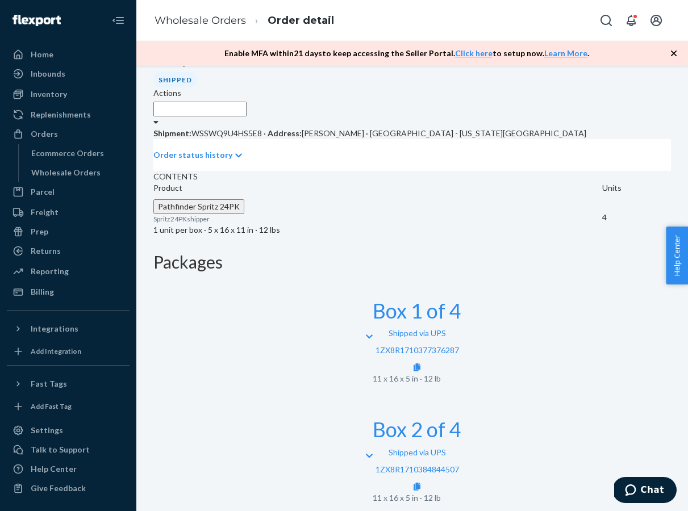
scroll to position [292, 0]
click at [459, 465] on link "1ZX8R1710384844507" at bounding box center [416, 470] width 83 height 10
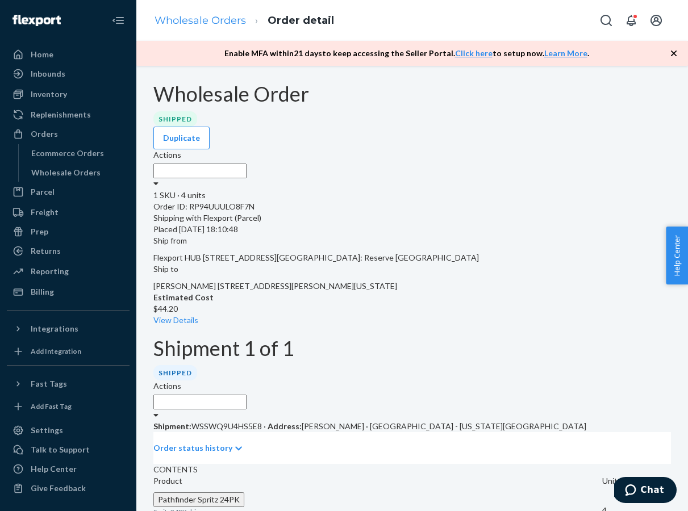
scroll to position [0, 0]
click at [207, 24] on link "Wholesale Orders" at bounding box center [199, 20] width 91 height 12
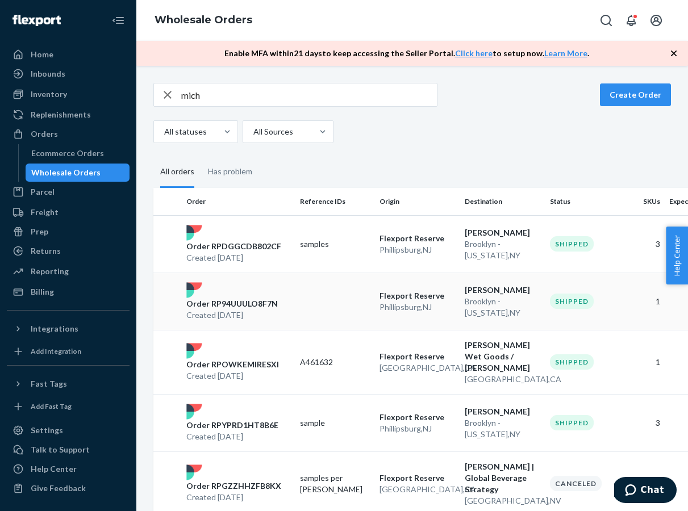
click at [255, 304] on p "Order RP94UUULO8F7N" at bounding box center [231, 303] width 91 height 11
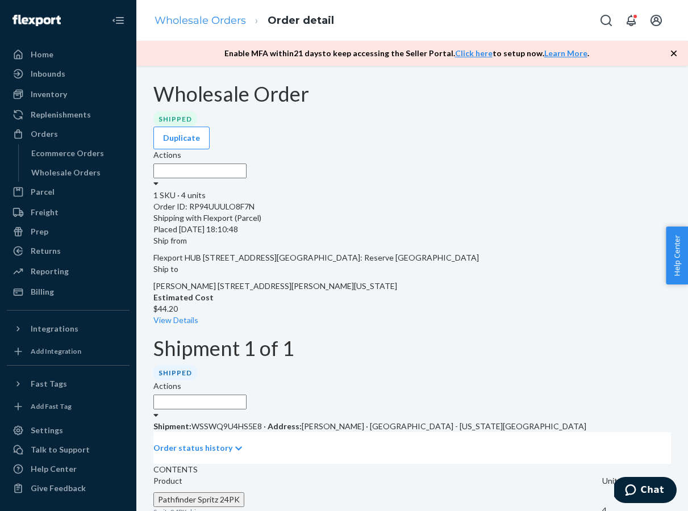
click at [233, 15] on link "Wholesale Orders" at bounding box center [199, 20] width 91 height 12
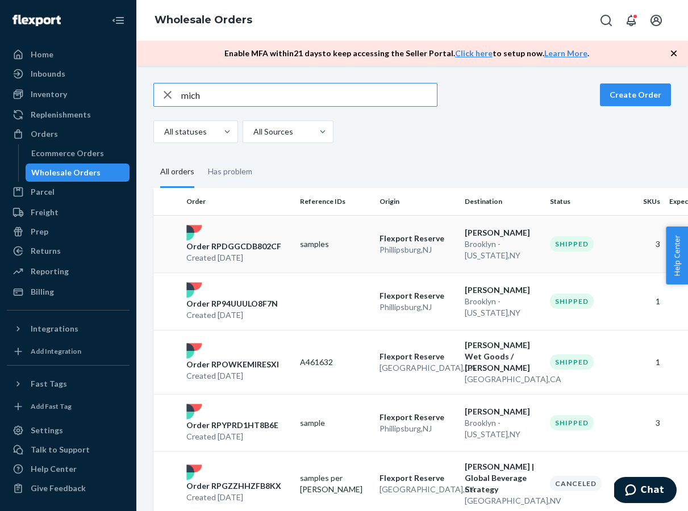
click at [254, 244] on p "Order RPDGGCDB802CF" at bounding box center [233, 246] width 95 height 11
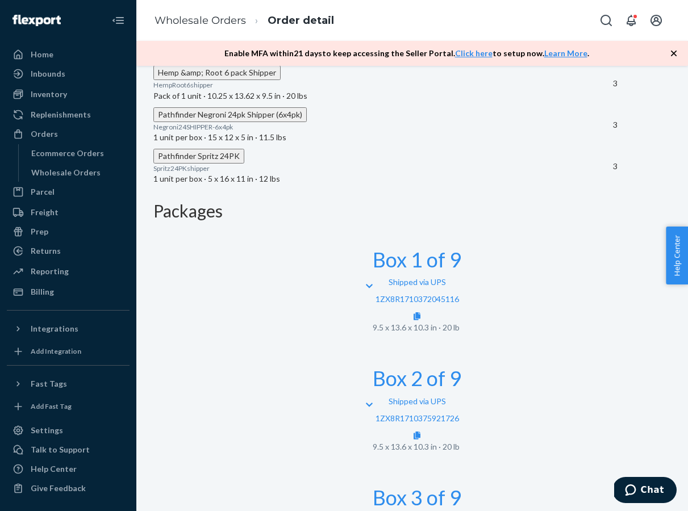
scroll to position [460, 0]
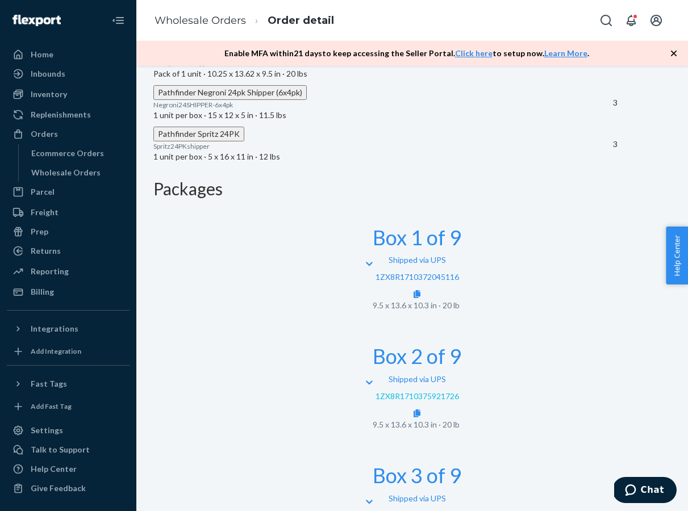
click at [459, 391] on link "1ZX8R1710375921726" at bounding box center [416, 396] width 83 height 10
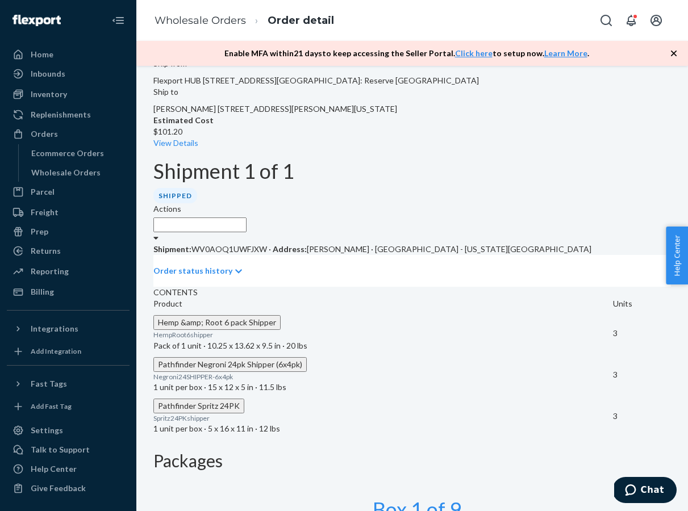
scroll to position [316, 0]
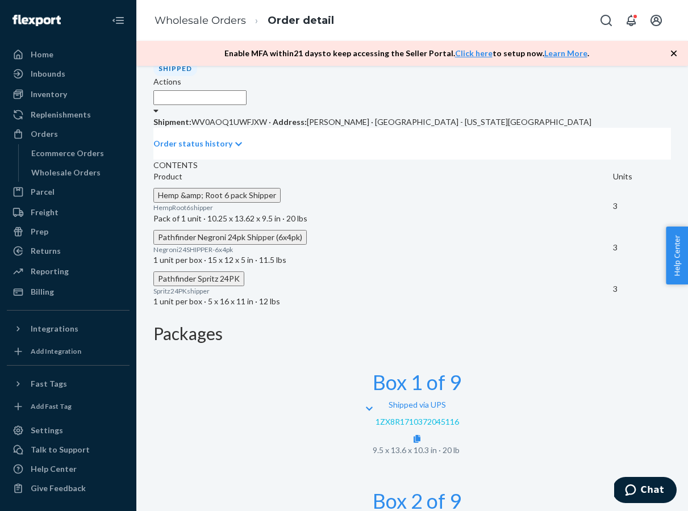
click at [459, 417] on link "1ZX8R1710372045116" at bounding box center [416, 422] width 83 height 10
click at [220, 27] on li "Wholesale Orders" at bounding box center [199, 21] width 91 height 15
